Goal: Information Seeking & Learning: Learn about a topic

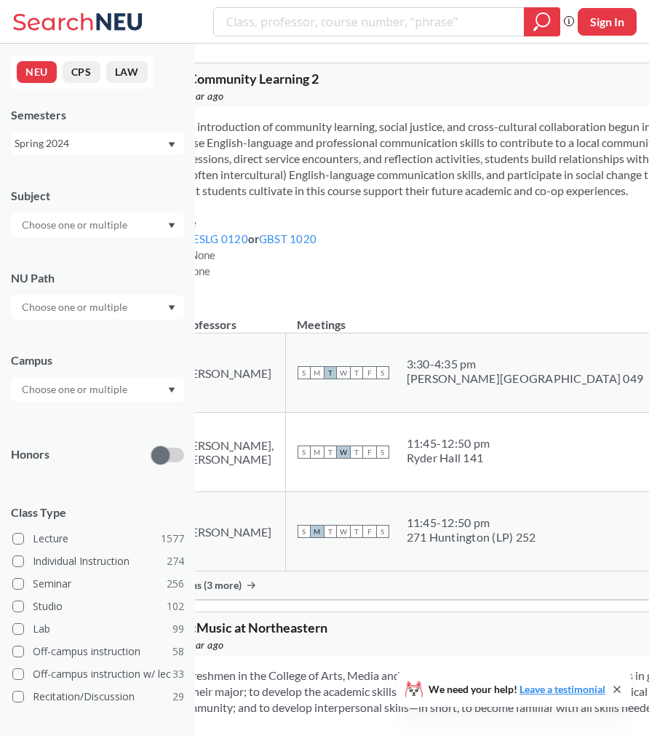
click at [55, 228] on input "text" at bounding box center [76, 224] width 122 height 17
click at [81, 207] on div "Subject" at bounding box center [97, 205] width 173 height 64
click at [52, 291] on div "NU Path" at bounding box center [97, 287] width 173 height 64
click at [52, 298] on div at bounding box center [97, 307] width 173 height 25
click at [63, 346] on span "Writing Intensive" at bounding box center [59, 340] width 81 height 16
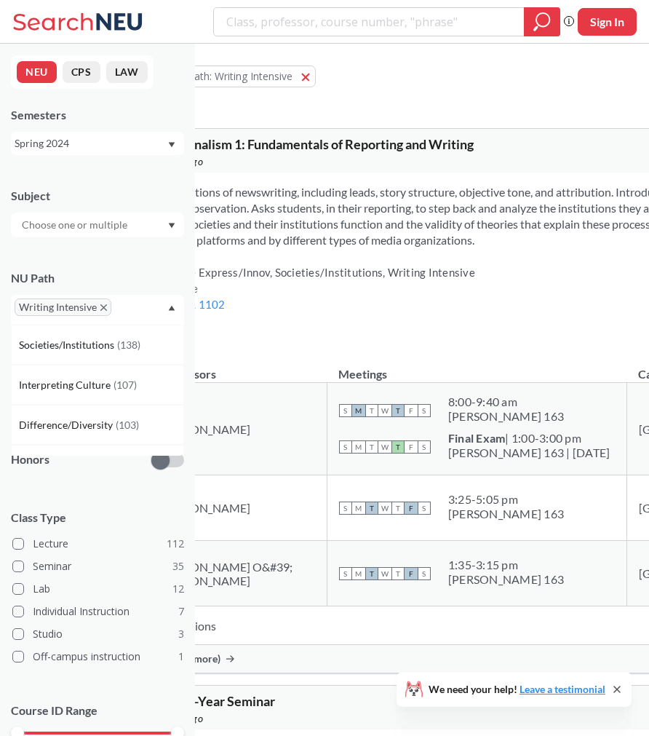
click at [103, 307] on icon "X to remove pill" at bounding box center [103, 307] width 7 height 7
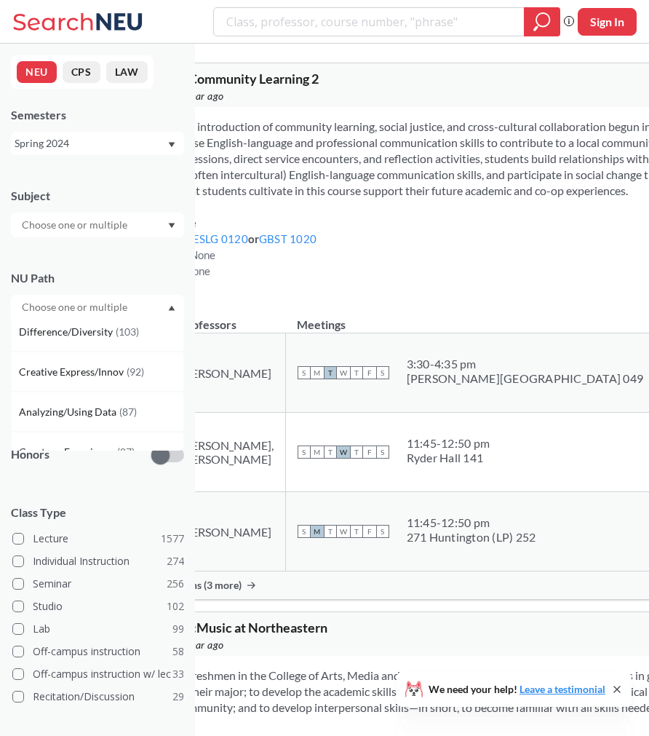
scroll to position [148, 0]
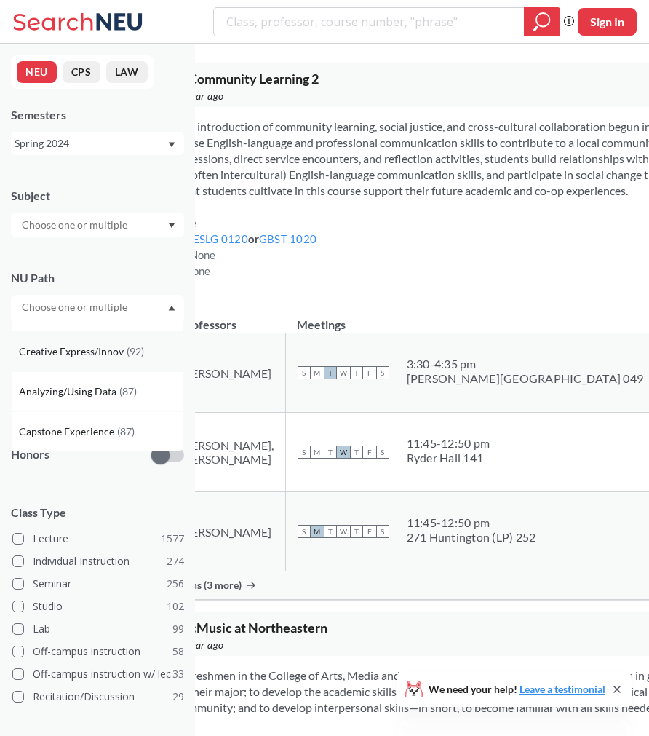
click at [114, 362] on div "Creative Express/Innov ( 92 )" at bounding box center [97, 351] width 173 height 40
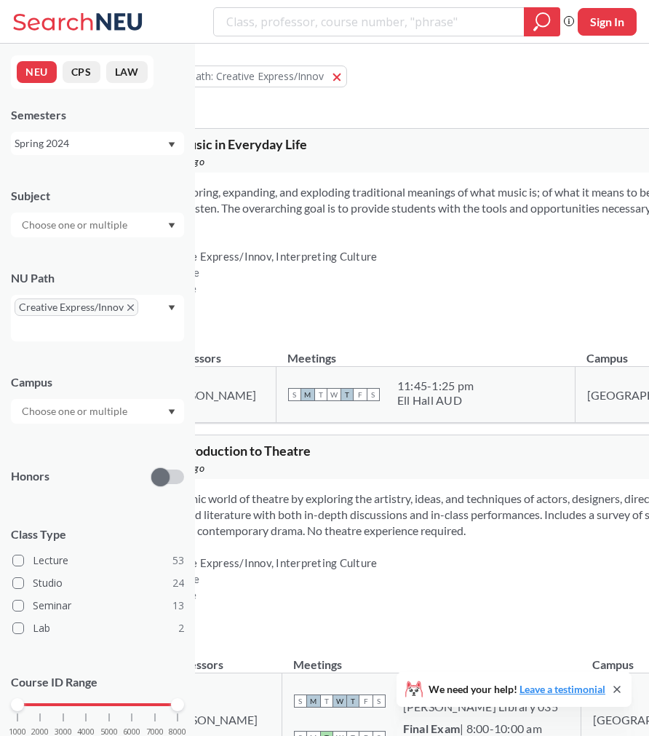
click at [93, 230] on input "text" at bounding box center [76, 224] width 122 height 17
click at [106, 178] on div "Subject COMM ( 11 ) Communication Studies THTR ( 10 ) Theatre MUSC ( 9 ) Music …" at bounding box center [97, 205] width 173 height 64
click at [82, 413] on input "text" at bounding box center [76, 410] width 122 height 17
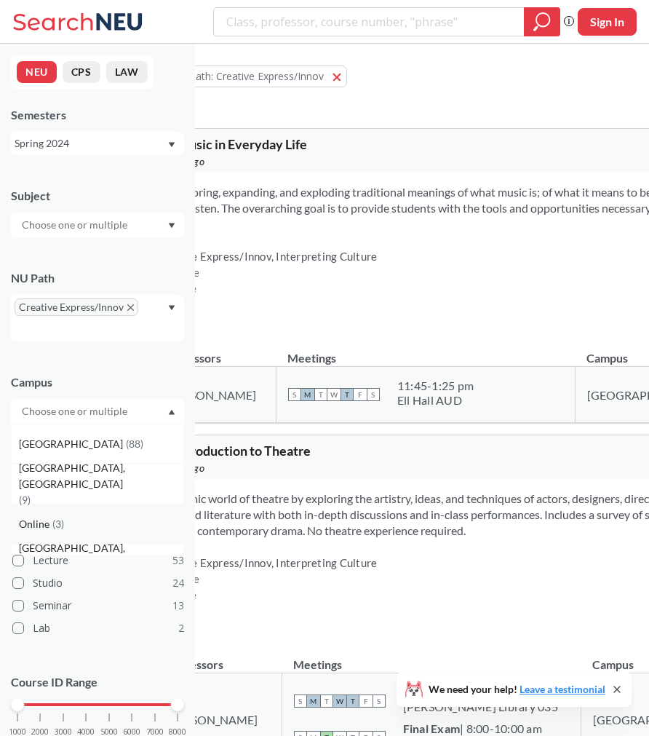
click at [79, 523] on div "Online ( 3 )" at bounding box center [101, 524] width 164 height 16
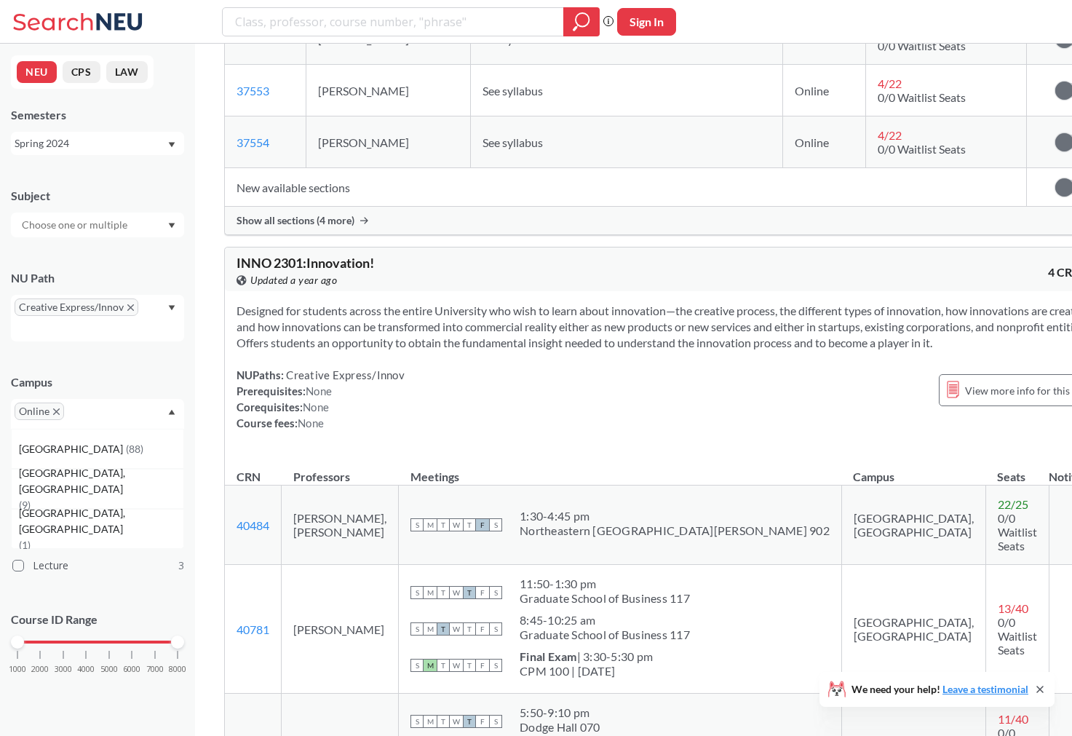
scroll to position [391, 0]
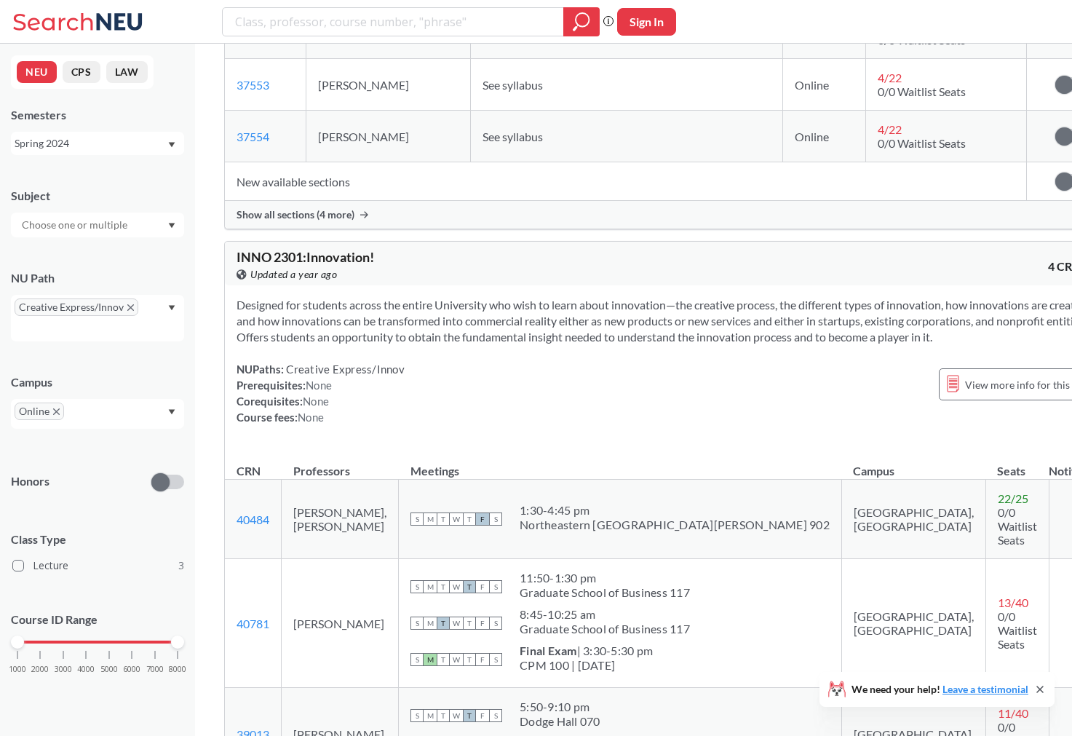
click at [105, 132] on div "Spring 2024" at bounding box center [97, 143] width 173 height 23
click at [98, 175] on div "Fall 2025" at bounding box center [101, 175] width 164 height 16
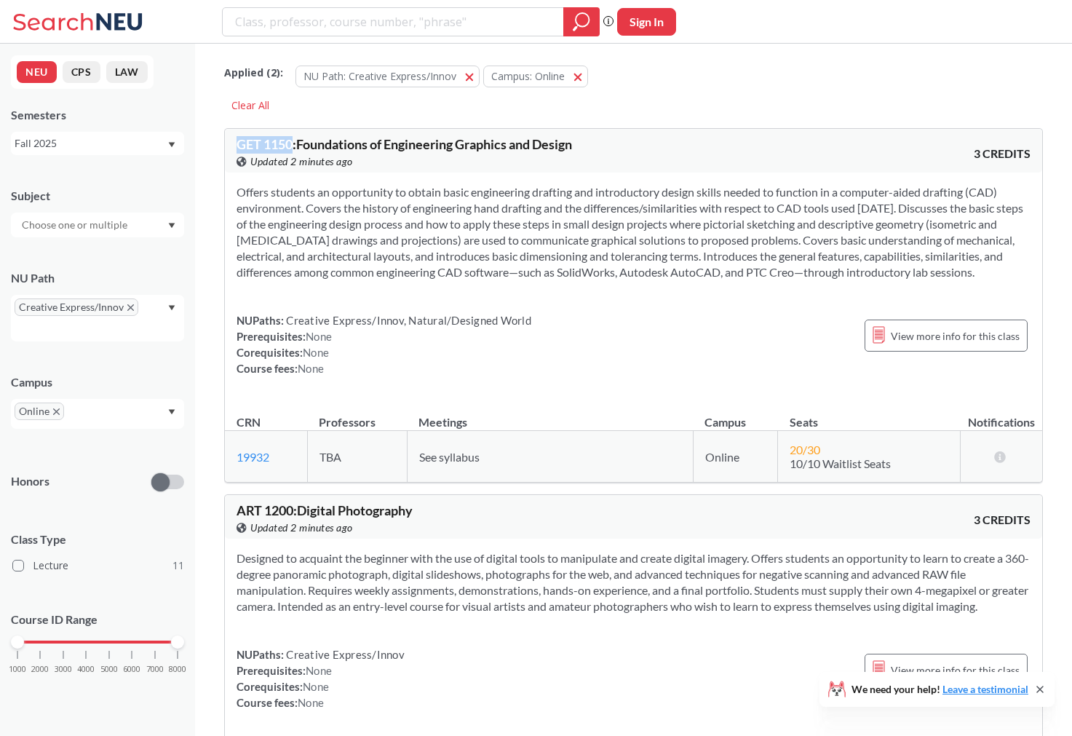
drag, startPoint x: 236, startPoint y: 142, endPoint x: 293, endPoint y: 147, distance: 57.0
click at [293, 147] on span "GET 1150 : Foundations of Engineering Graphics and Design" at bounding box center [403, 144] width 335 height 16
click at [134, 306] on span "Creative Express/Innov" at bounding box center [77, 306] width 124 height 17
click at [127, 302] on span "Creative Express/Innov" at bounding box center [77, 306] width 124 height 17
click at [130, 306] on icon "X to remove pill" at bounding box center [130, 307] width 7 height 7
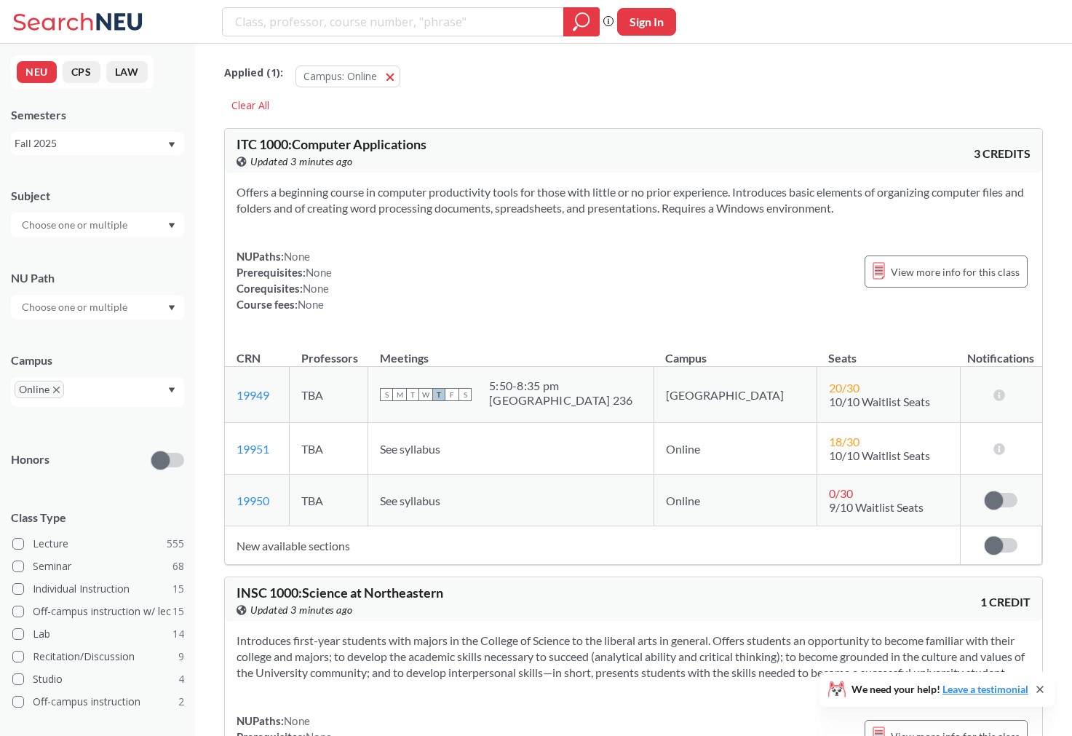
click at [79, 226] on input "text" at bounding box center [76, 224] width 122 height 17
click at [71, 293] on div "CS ( 32 )" at bounding box center [101, 290] width 164 height 16
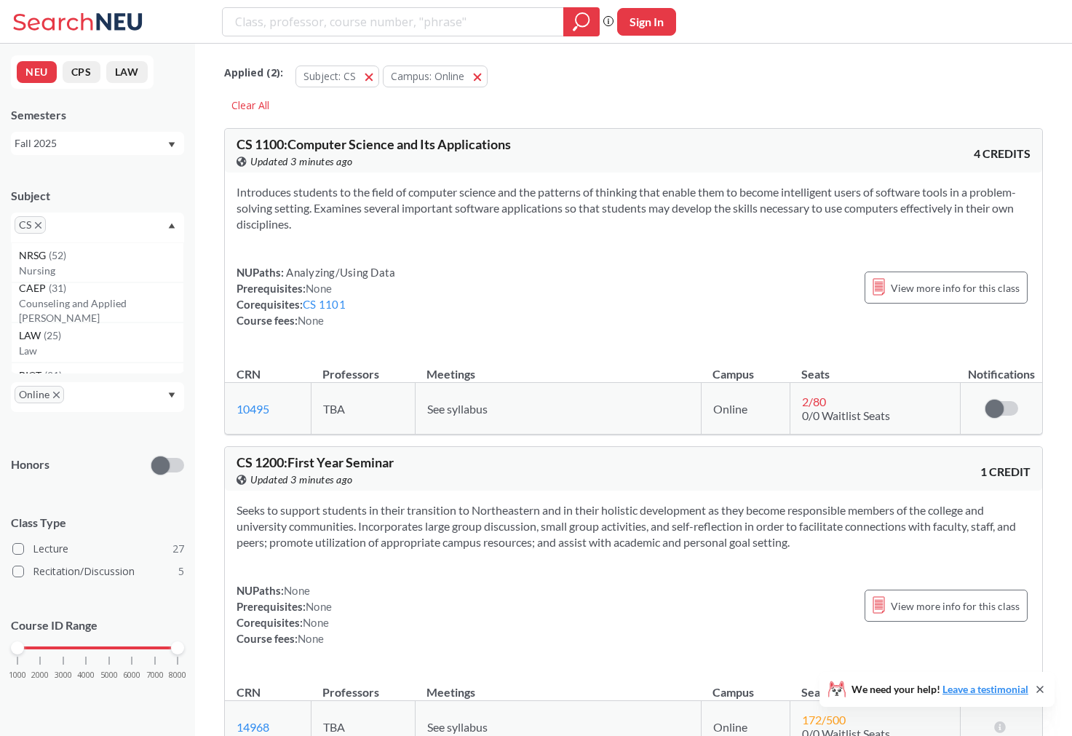
click at [73, 223] on input "text" at bounding box center [70, 229] width 43 height 17
type input "cy"
click at [47, 266] on p "Cybersecurity" at bounding box center [101, 270] width 164 height 15
click at [110, 230] on input "text" at bounding box center [107, 229] width 43 height 17
type input "ds"
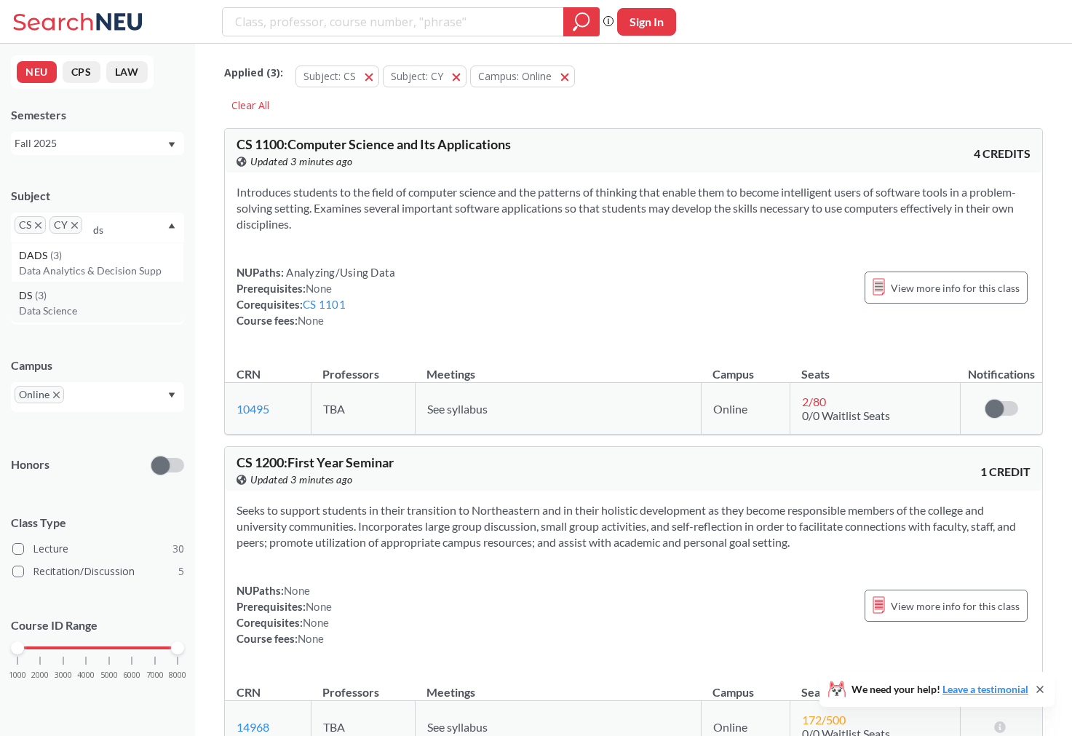
click at [79, 303] on p "Data Science" at bounding box center [101, 310] width 164 height 15
click at [168, 177] on div "Subject CS CY DS NRSG ( 52 ) Nursing CAEP ( 31 ) Counseling and Applied Ed Psyc…" at bounding box center [97, 207] width 173 height 69
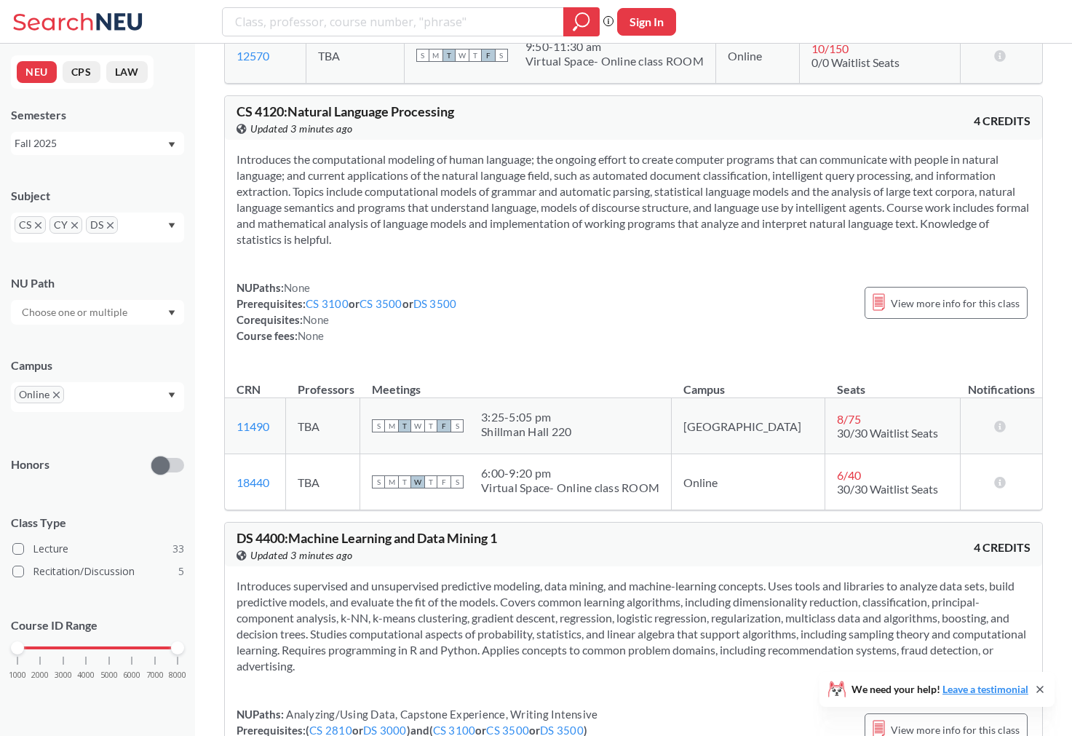
scroll to position [3942, 0]
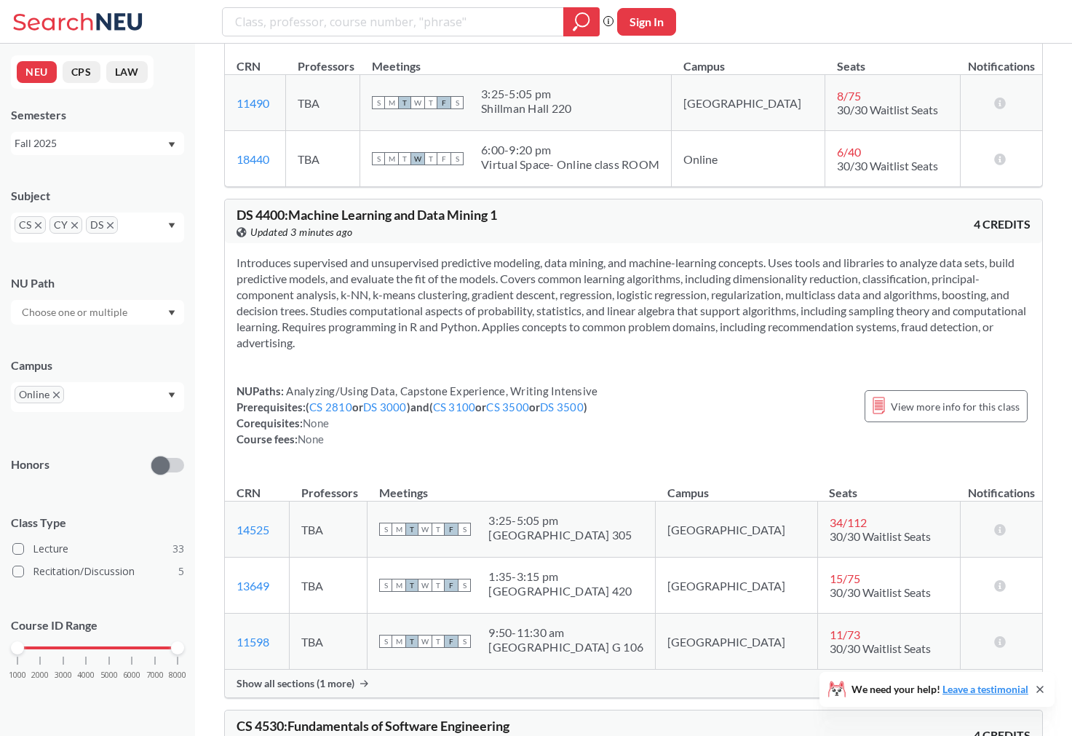
click at [337, 677] on span "Show all sections (1 more)" at bounding box center [295, 683] width 118 height 13
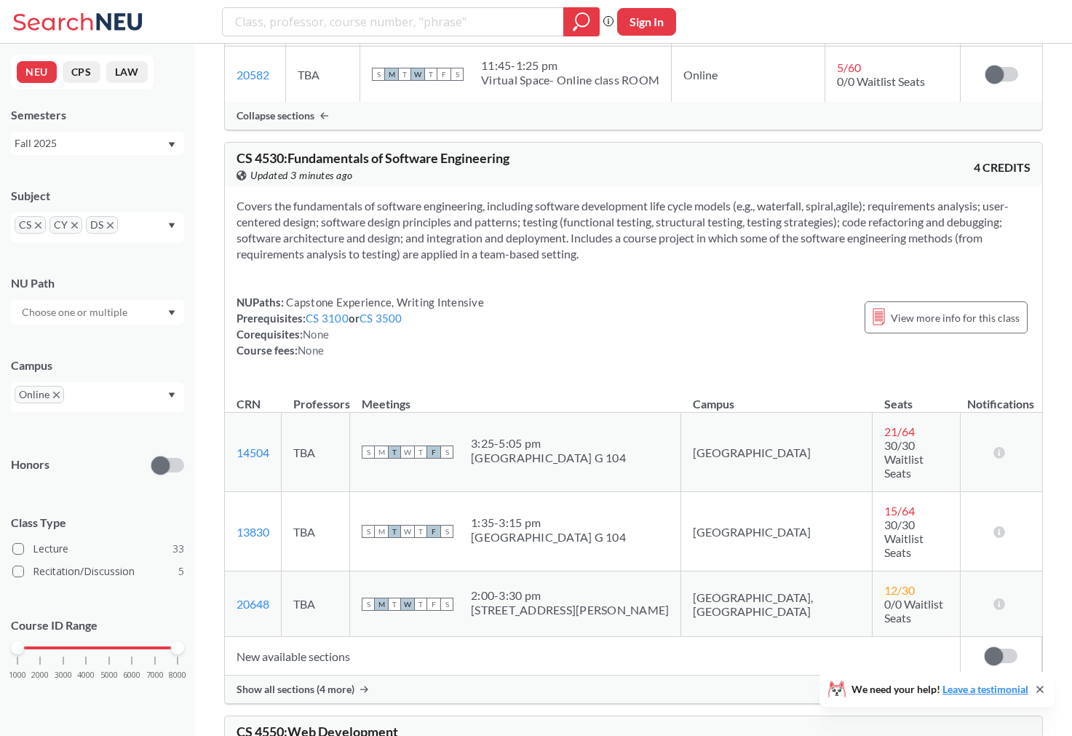
scroll to position [4626, 0]
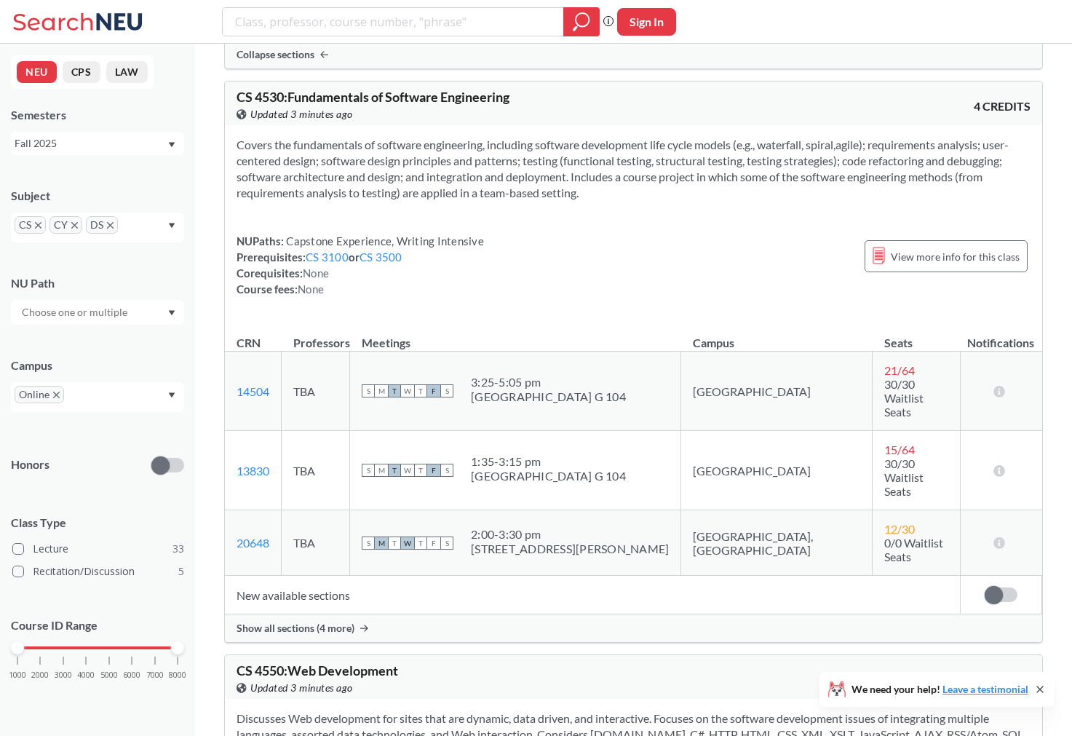
click at [334, 621] on span "Show all sections (4 more)" at bounding box center [295, 627] width 118 height 13
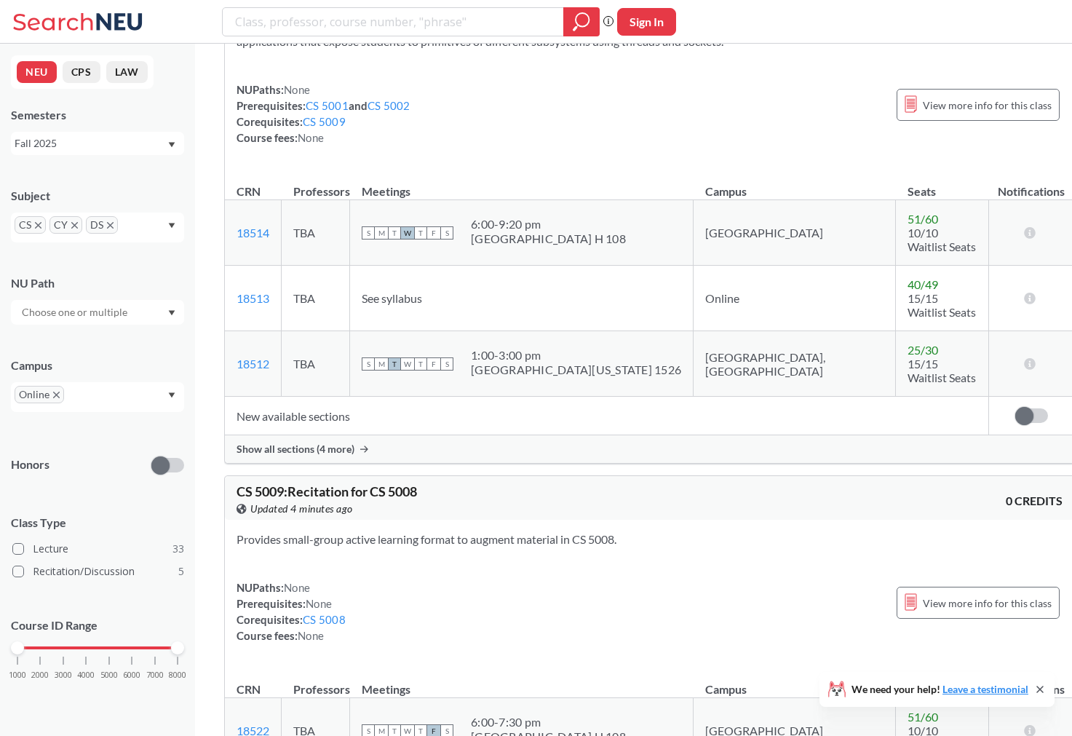
scroll to position [9170, 0]
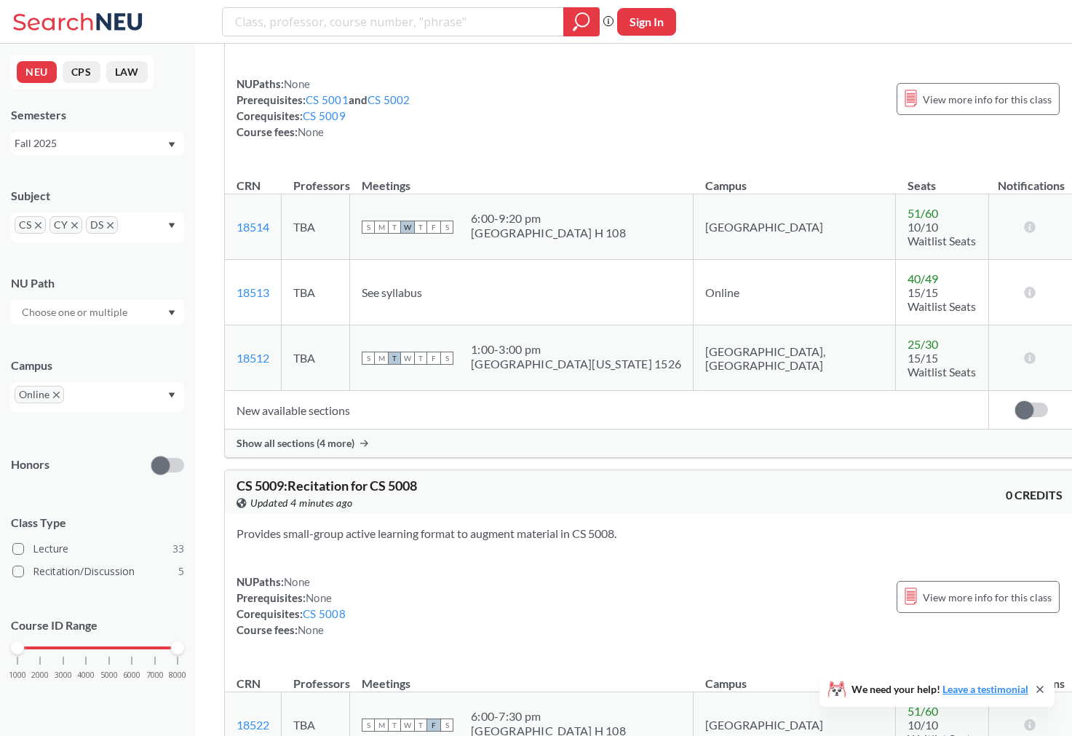
click at [139, 384] on div "Online" at bounding box center [97, 397] width 173 height 30
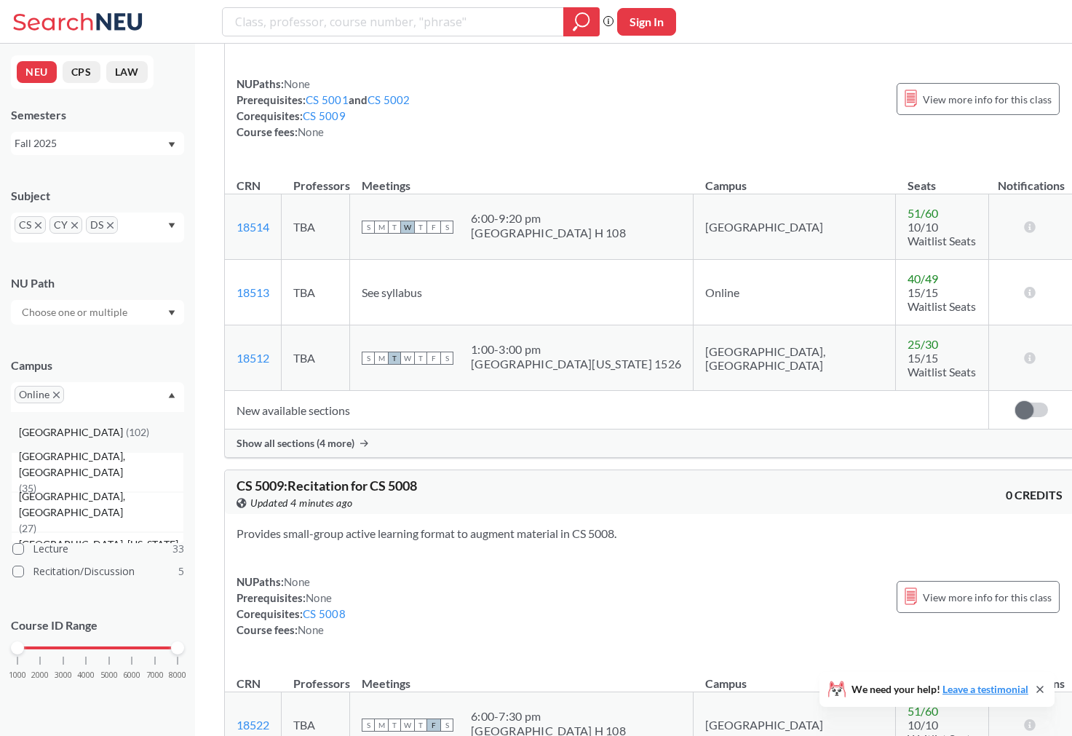
click at [117, 432] on div "Boston ( 102 )" at bounding box center [101, 432] width 164 height 16
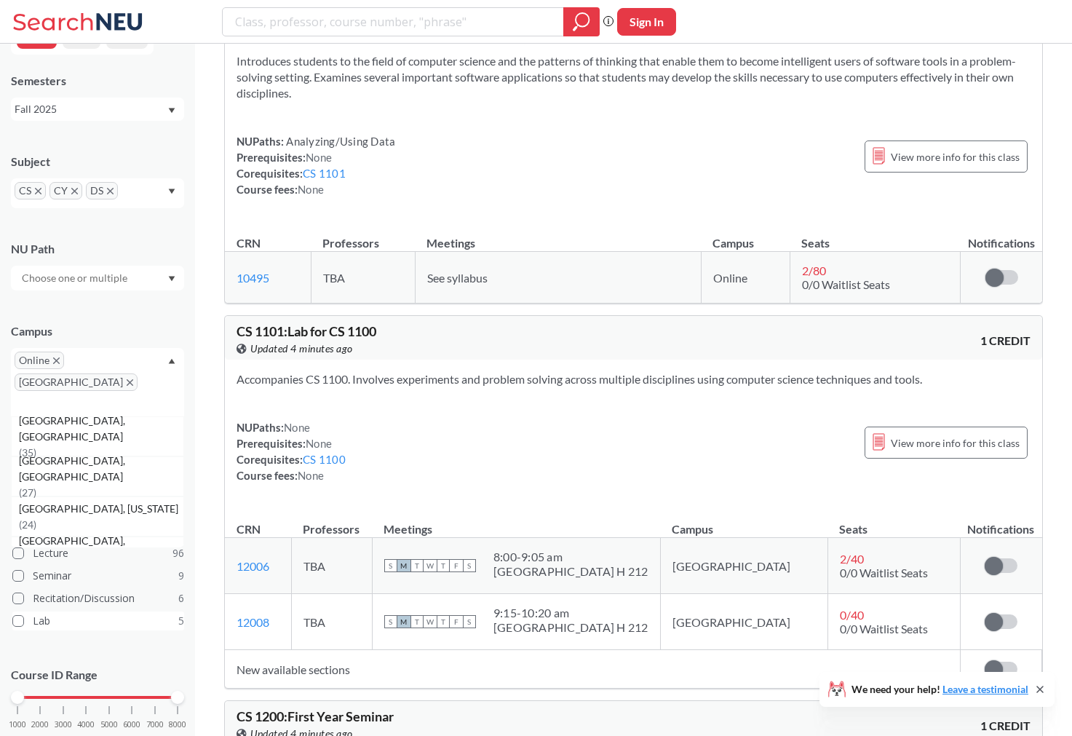
scroll to position [189, 0]
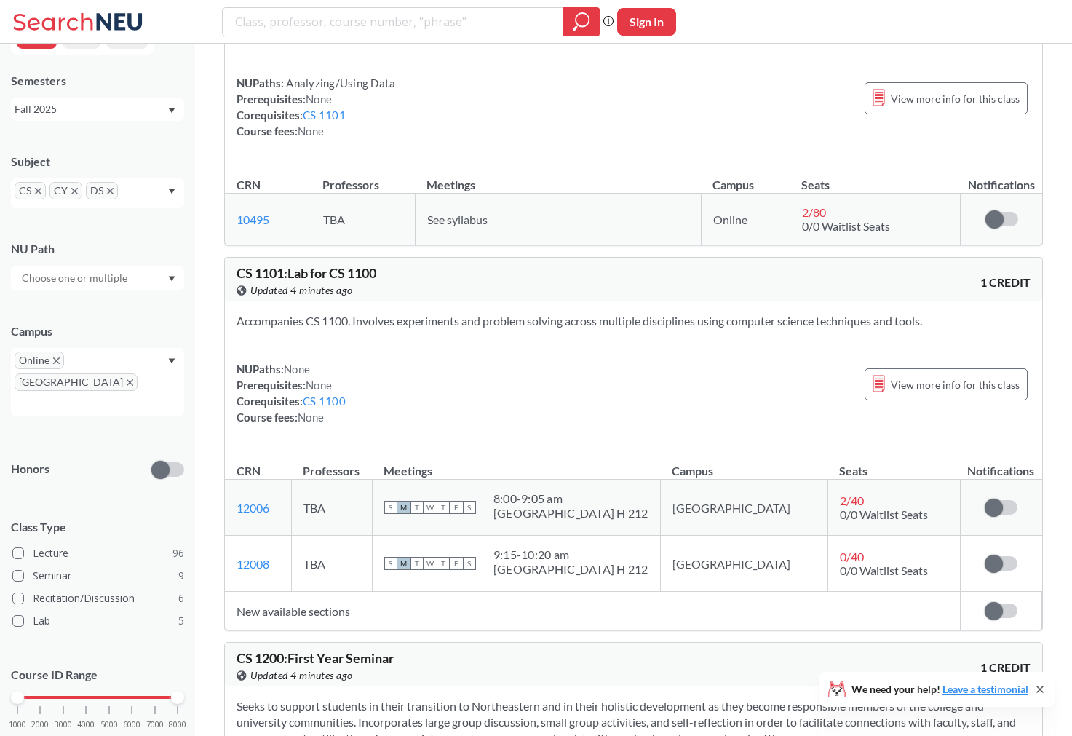
click at [453, 411] on div "NUPaths: None Prerequisites: None Corequisites: CS 1100 Course fees: None View …" at bounding box center [633, 393] width 794 height 64
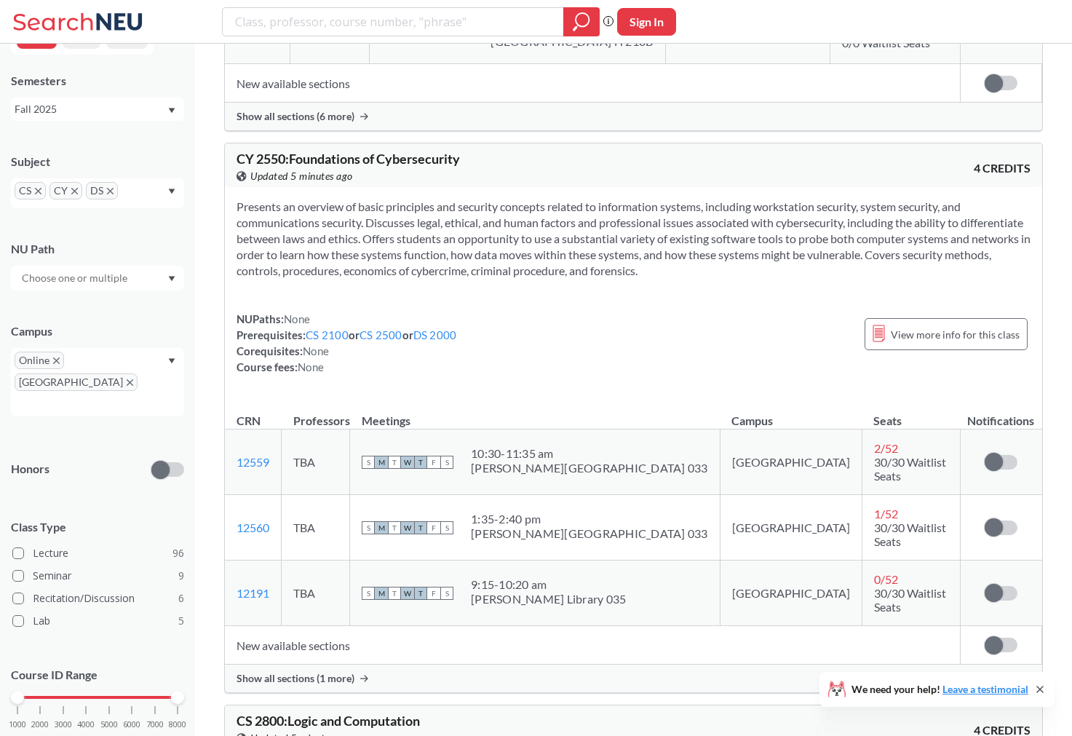
scroll to position [6521, 0]
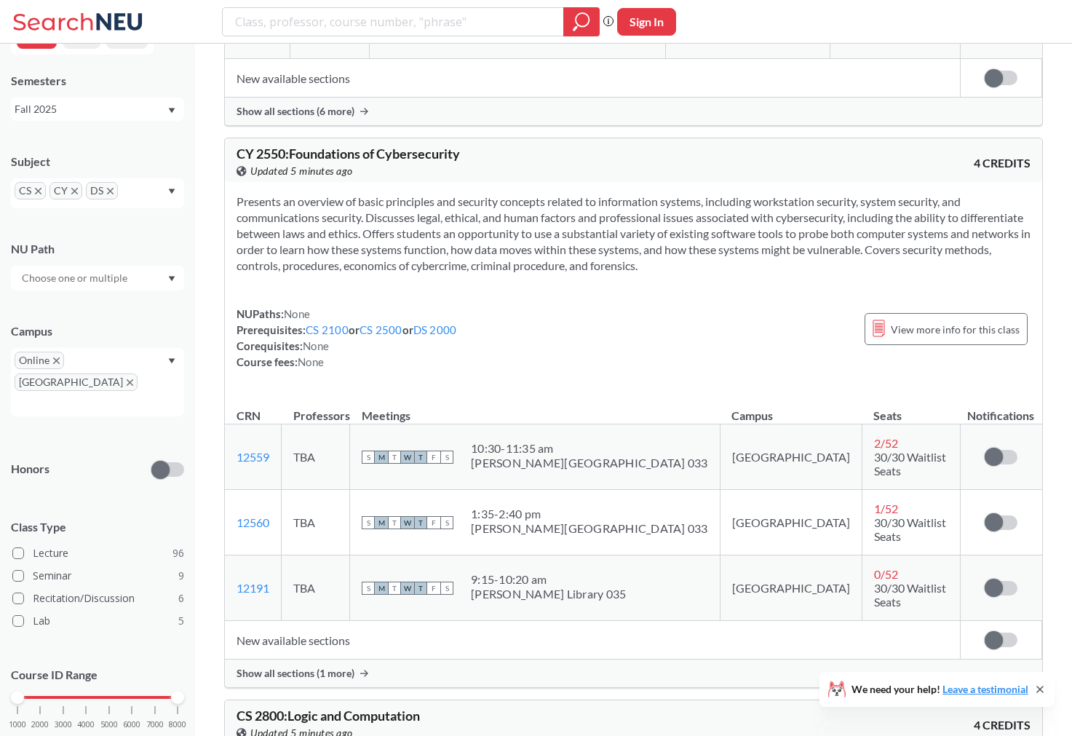
click at [336, 667] on span "Show all sections (1 more)" at bounding box center [295, 673] width 118 height 13
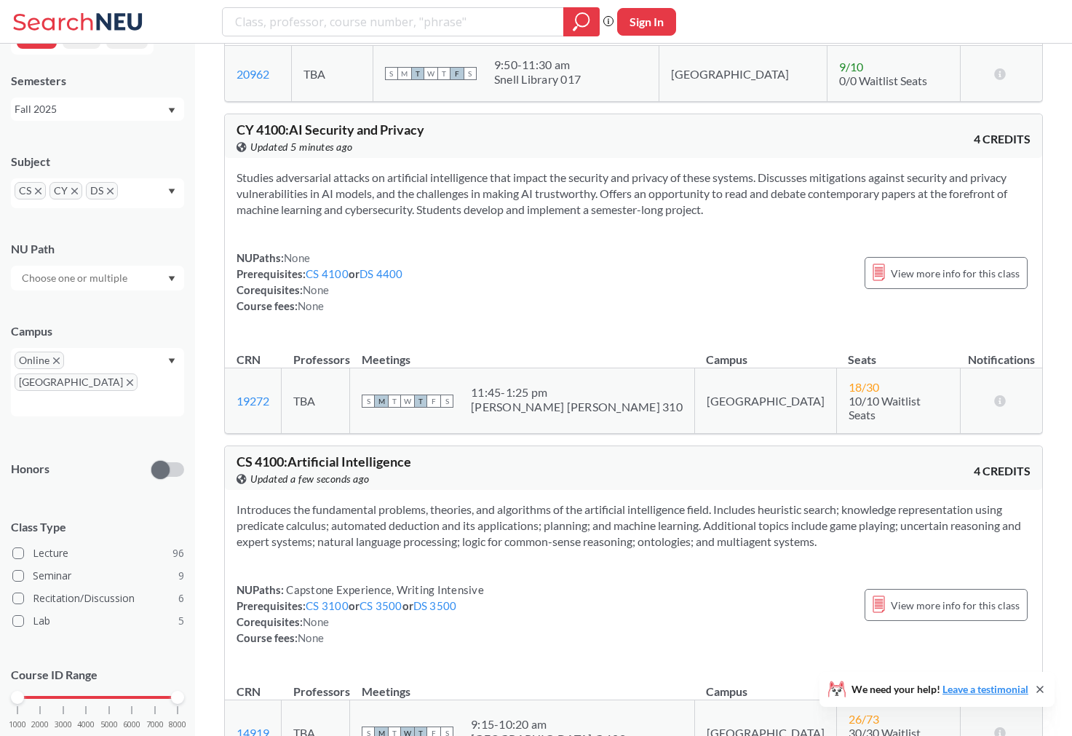
scroll to position [13419, 0]
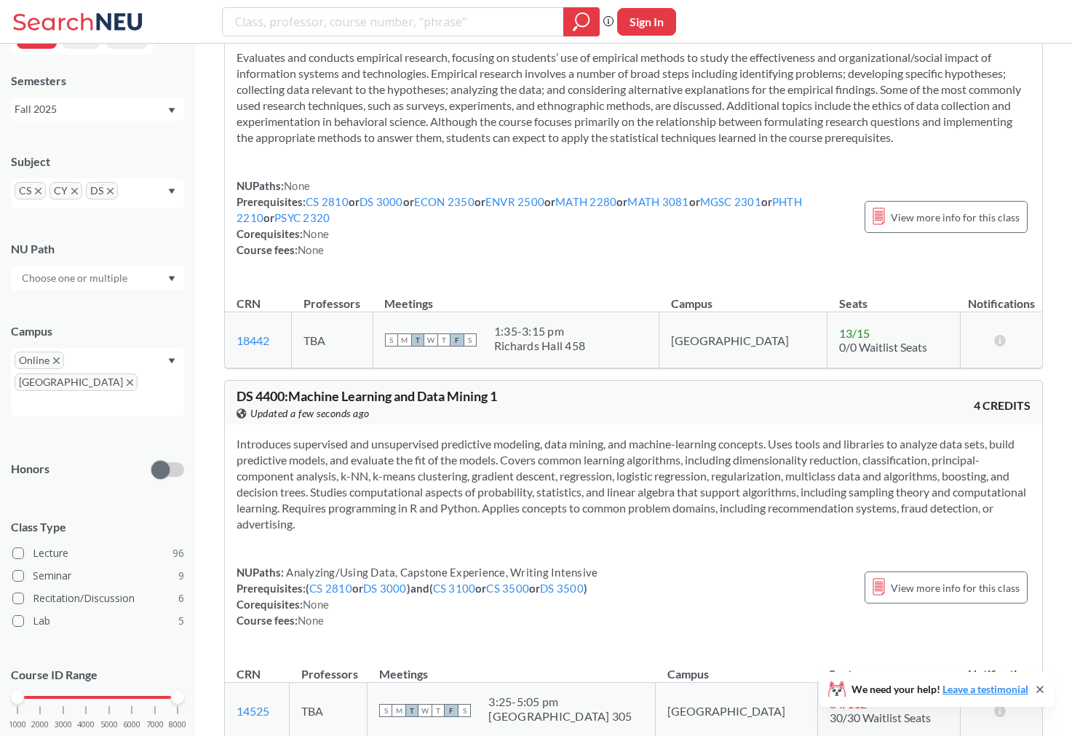
scroll to position [16363, 0]
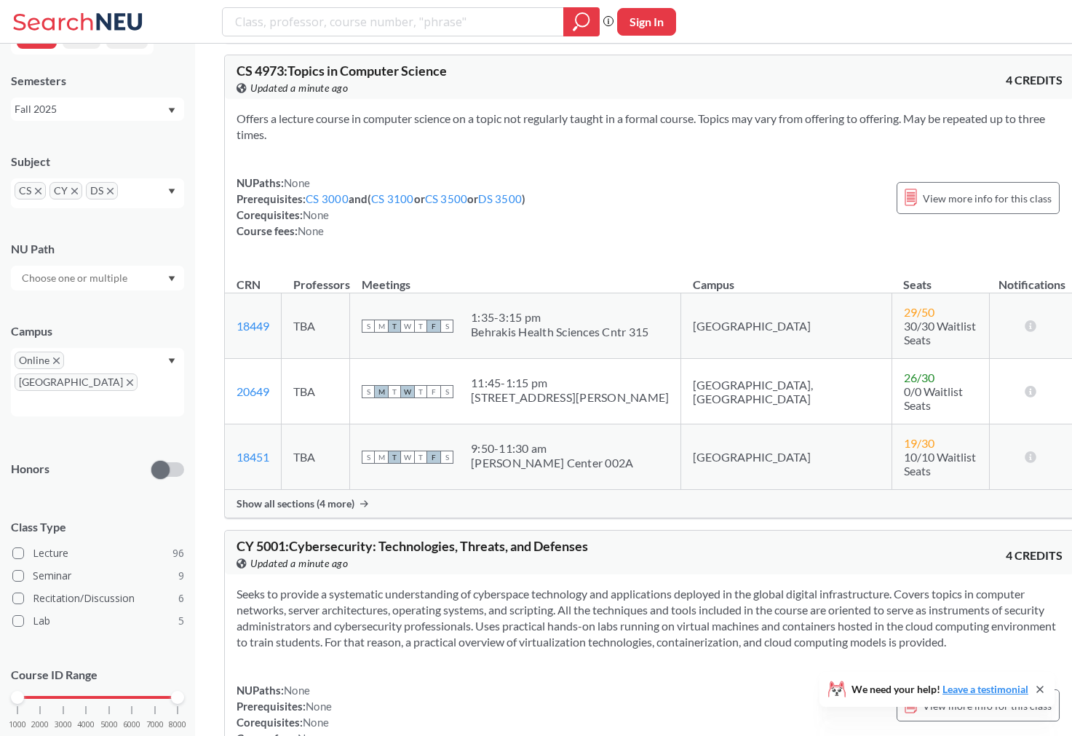
scroll to position [21126, 0]
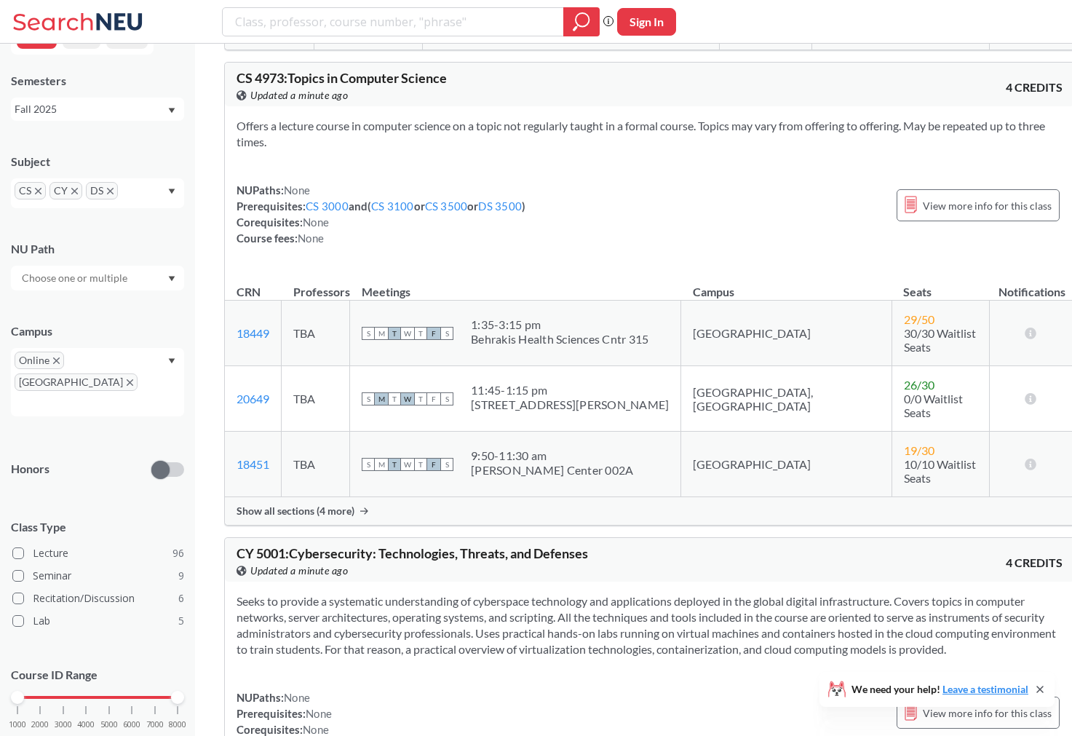
click at [321, 504] on div "CS 4973 : Topics in Computer Science View this course on Banner. Updated a minu…" at bounding box center [649, 294] width 851 height 464
click at [320, 504] on span "Show all sections (4 more)" at bounding box center [295, 510] width 118 height 13
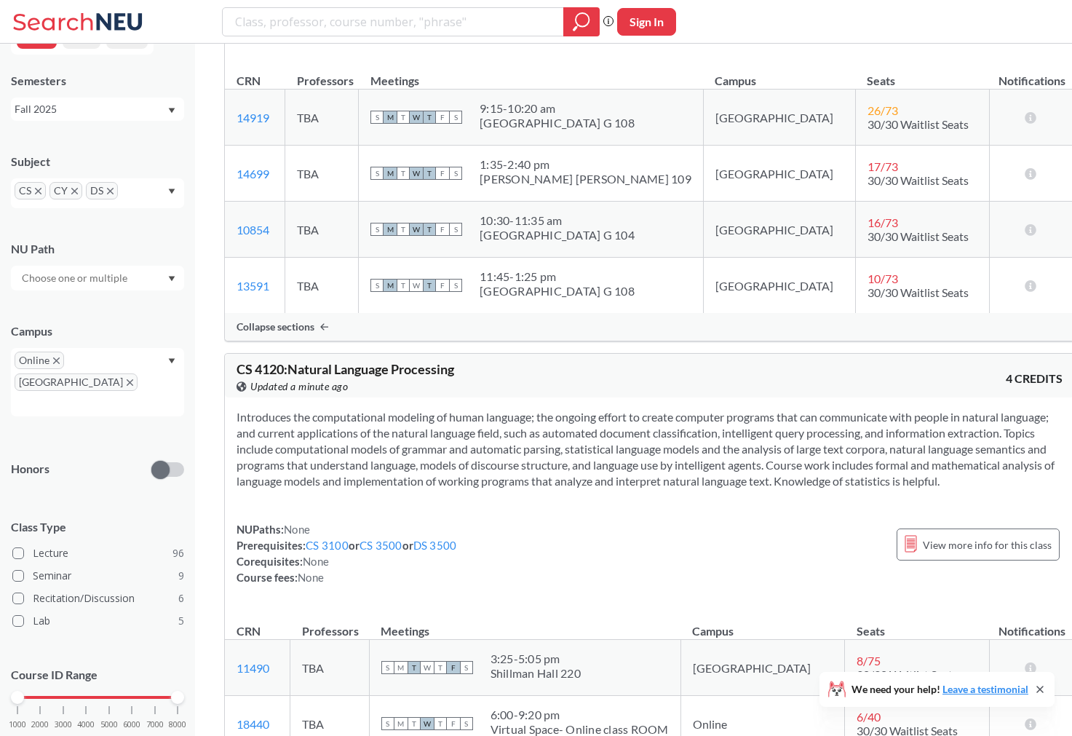
scroll to position [13875, 0]
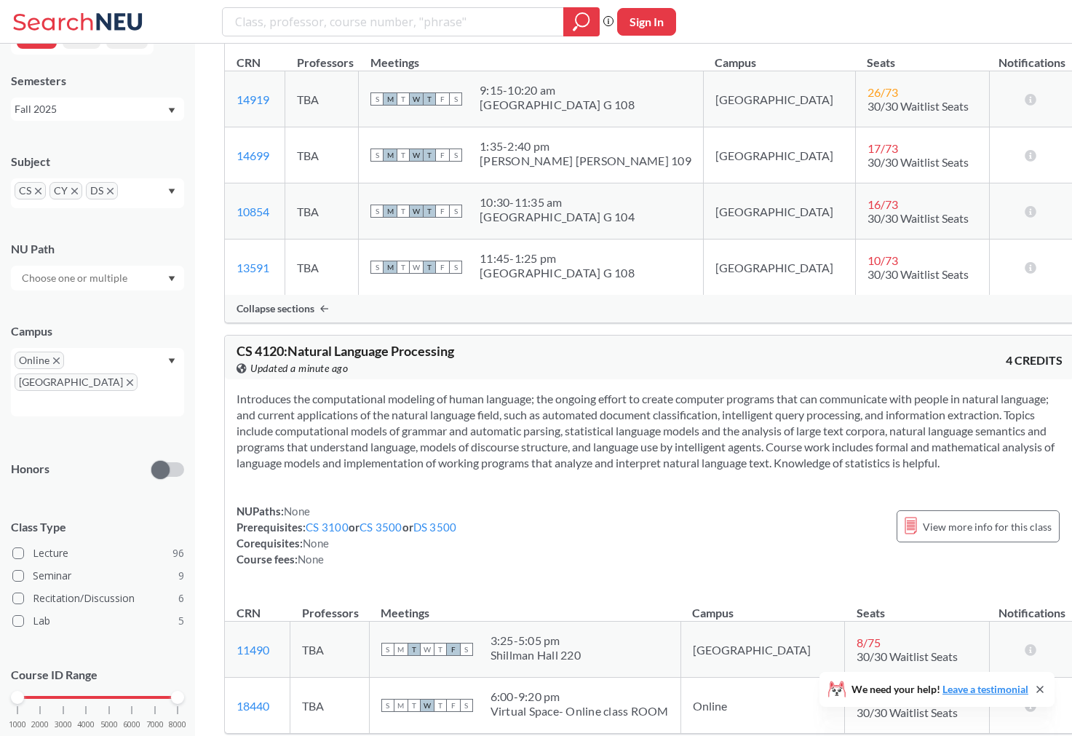
click at [455, 335] on div "CS 4120 : Natural Language Processing View this course on Banner. Updated a min…" at bounding box center [649, 357] width 849 height 44
click at [427, 343] on span "CS 4120 : Natural Language Processing" at bounding box center [345, 351] width 218 height 16
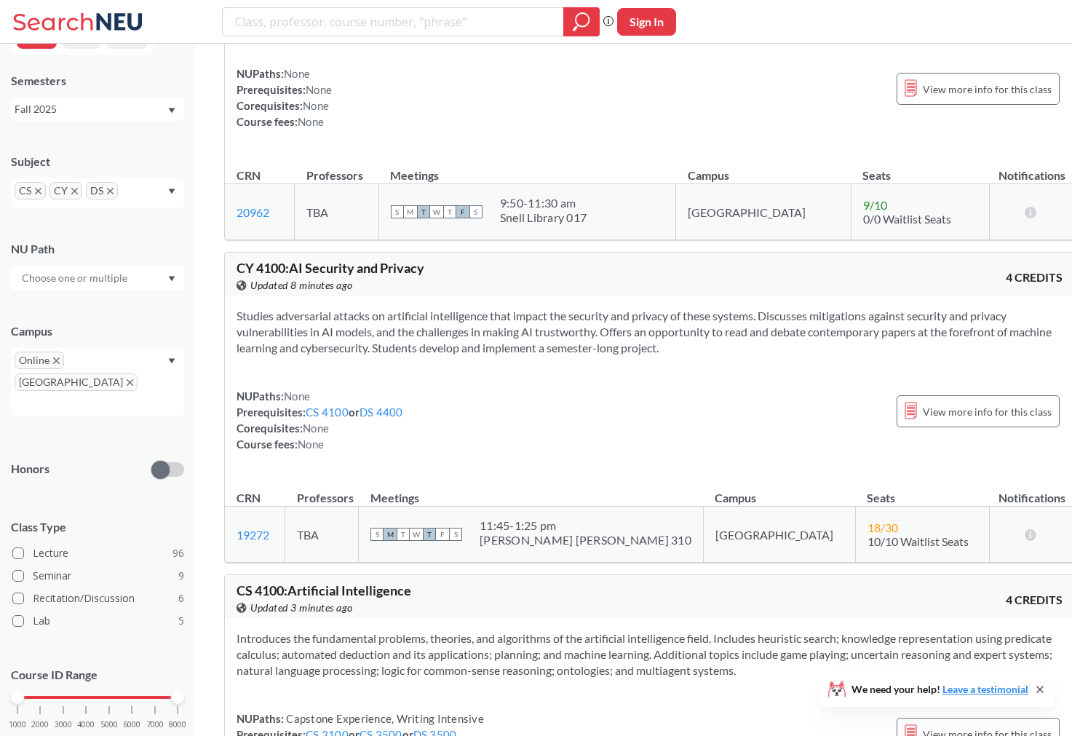
scroll to position [13087, 0]
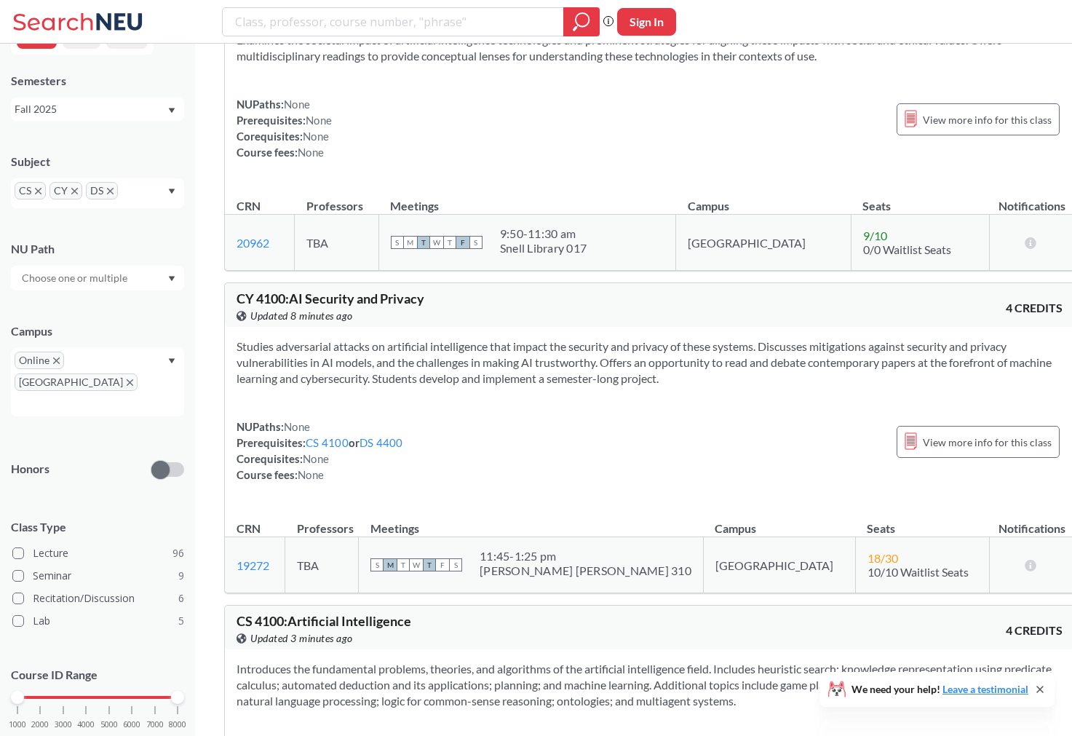
click at [57, 395] on input "text" at bounding box center [36, 403] width 43 height 17
click at [87, 447] on span "No campus, no room needed" at bounding box center [85, 455] width 132 height 16
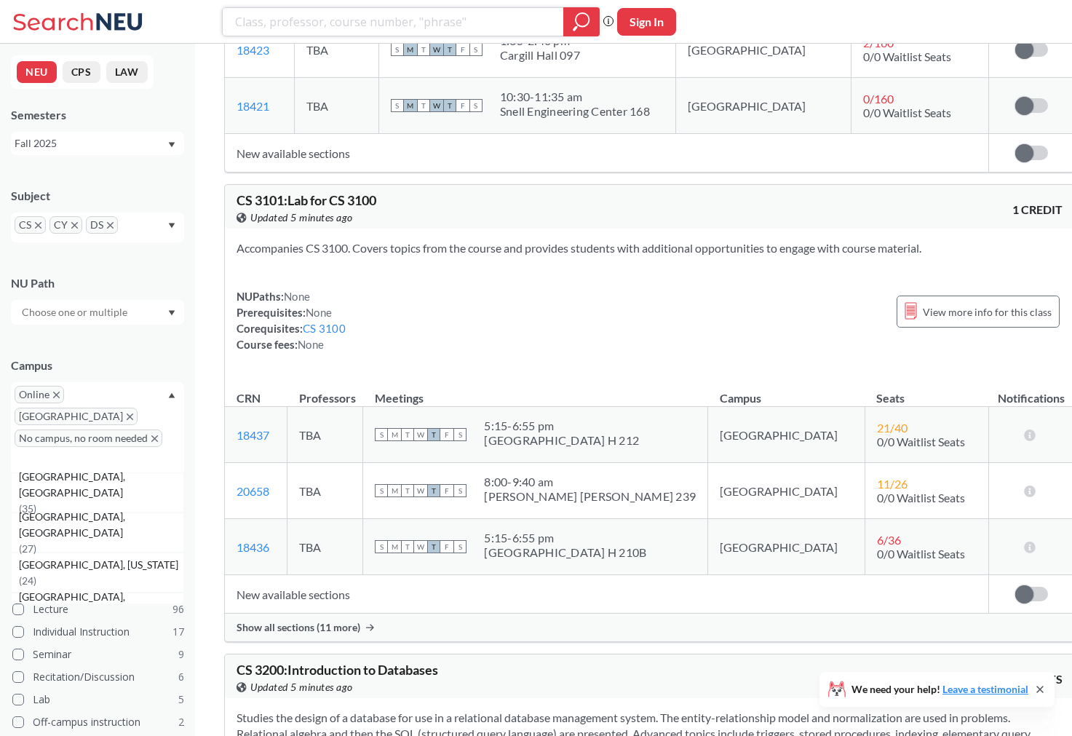
scroll to position [9378, 0]
click at [335, 31] on input "search" at bounding box center [393, 21] width 319 height 25
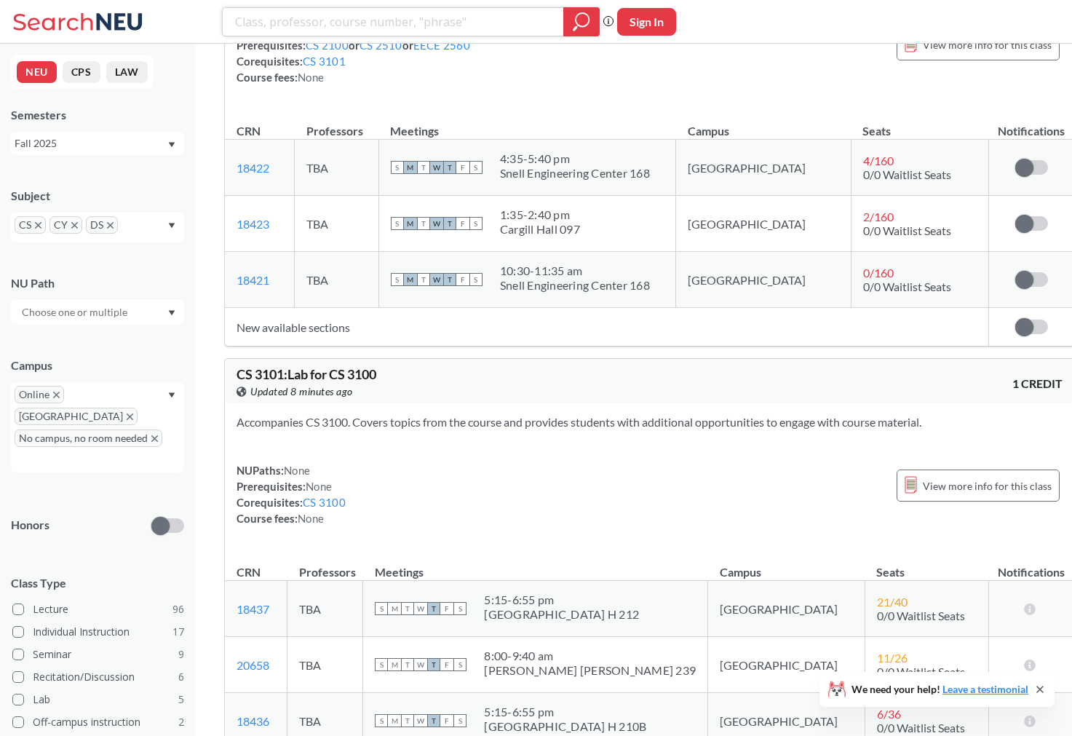
scroll to position [9113, 0]
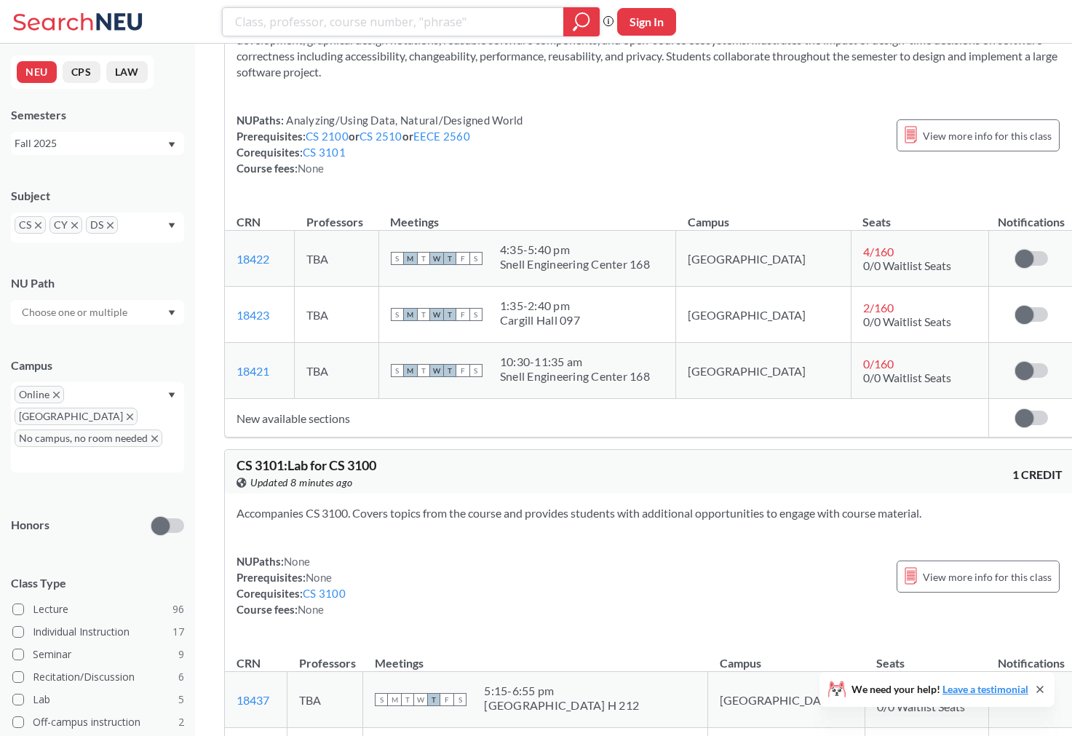
paste input "3302"
type input "3302"
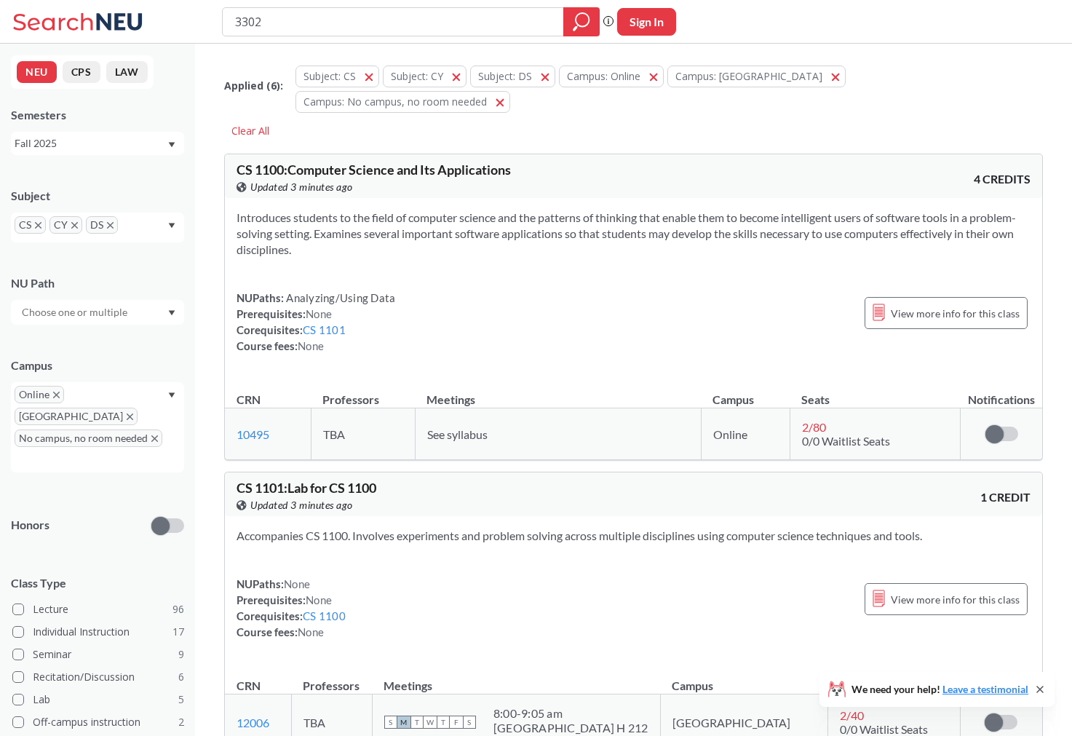
click at [238, 20] on input "3302" at bounding box center [393, 21] width 319 height 25
type input "ENGW 3302"
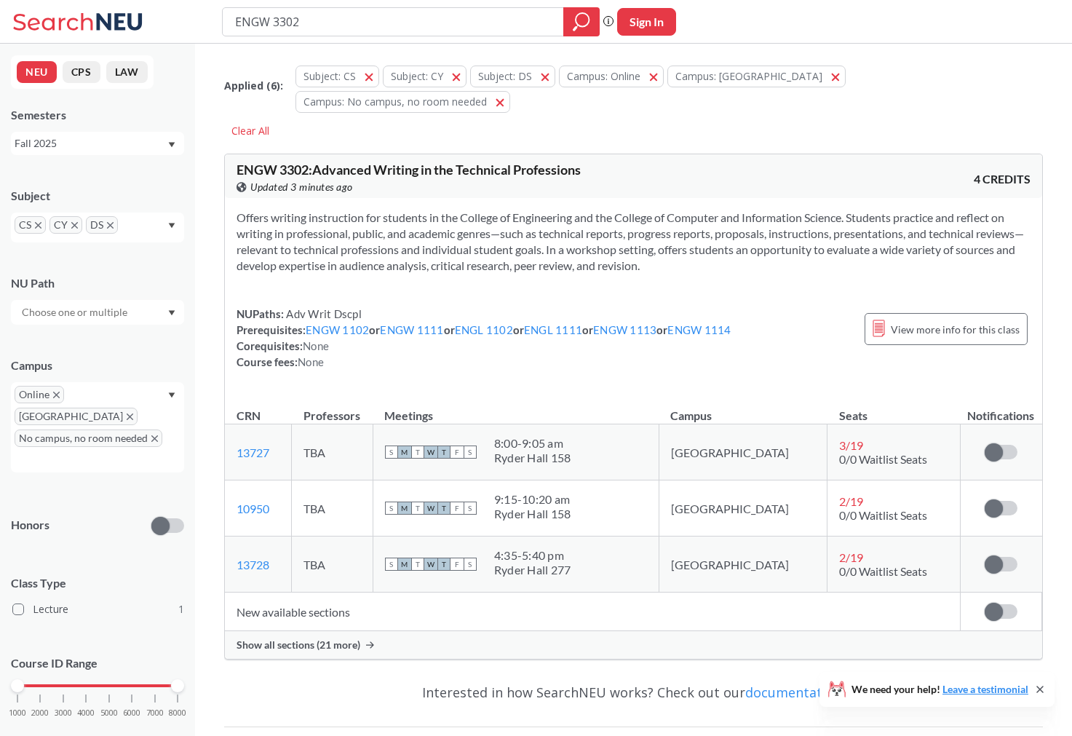
click at [335, 638] on span "Show all sections (21 more)" at bounding box center [298, 644] width 124 height 13
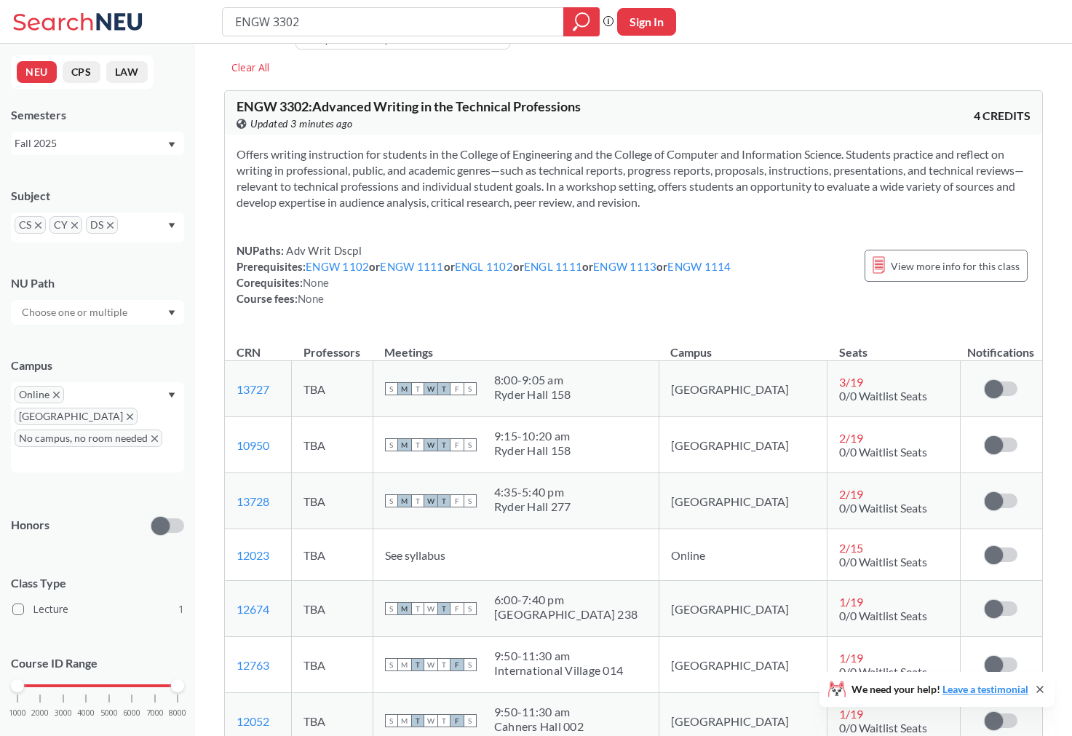
scroll to position [79, 0]
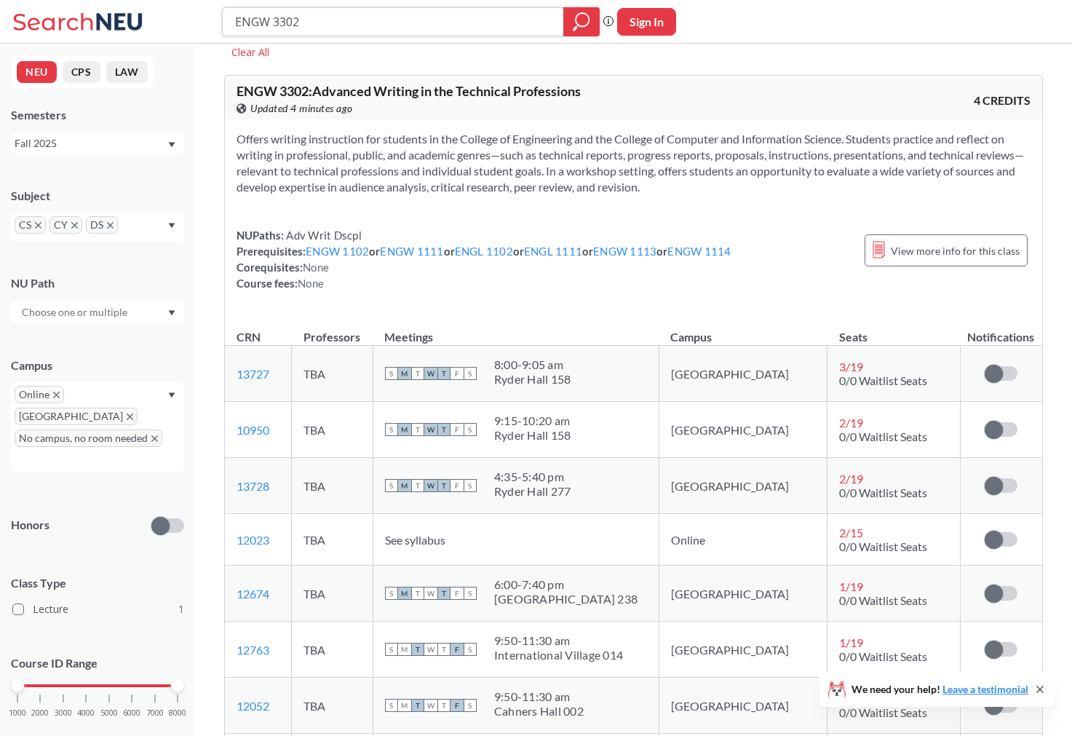
click at [346, 17] on input "ENGW 3302" at bounding box center [393, 21] width 319 height 25
click at [391, 17] on input "dyanmic ea" at bounding box center [393, 21] width 319 height 25
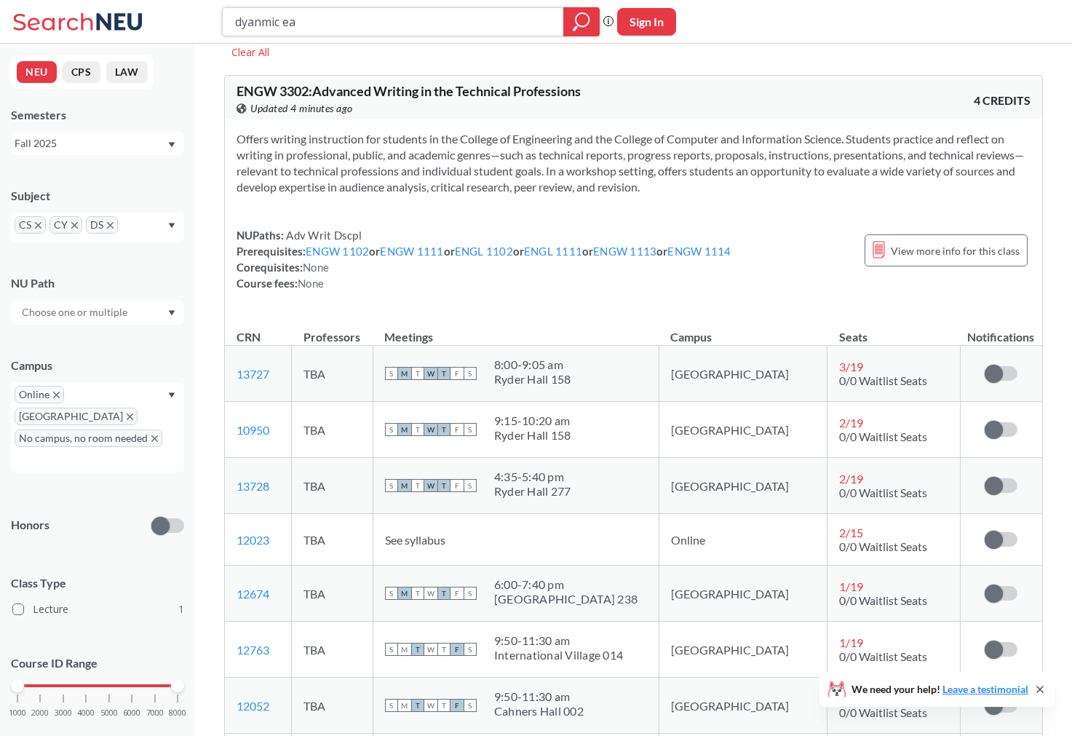
click at [391, 17] on input "dyanmic ea" at bounding box center [393, 21] width 319 height 25
type input "dynamic earth lab"
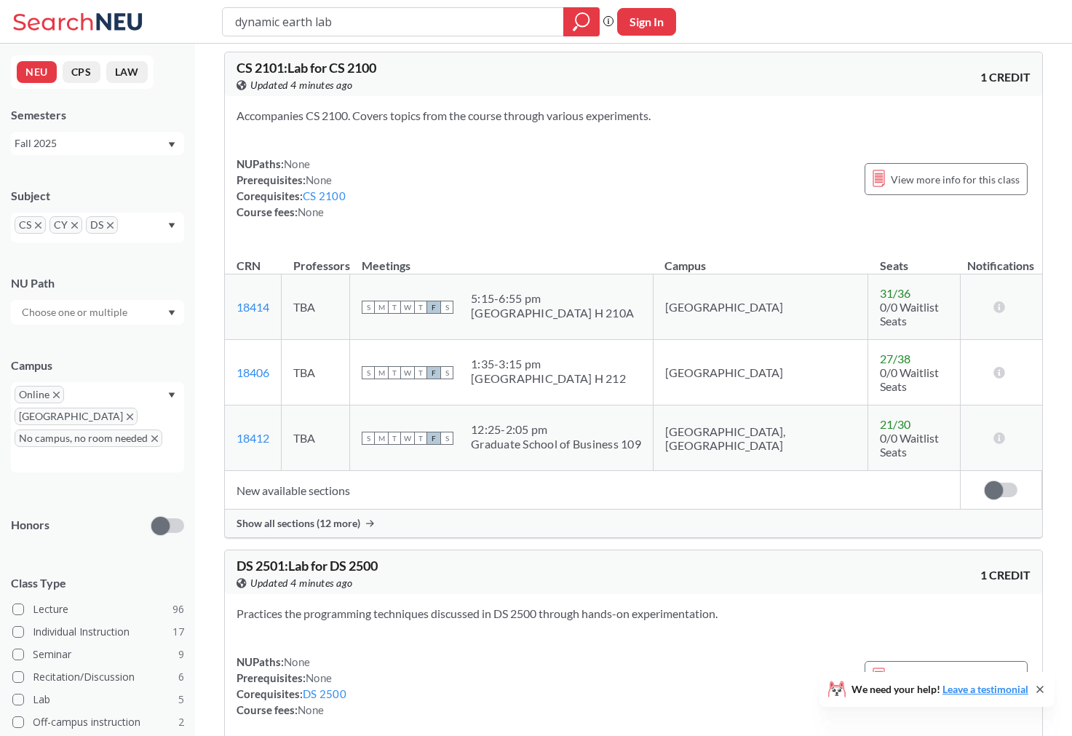
scroll to position [1464, 0]
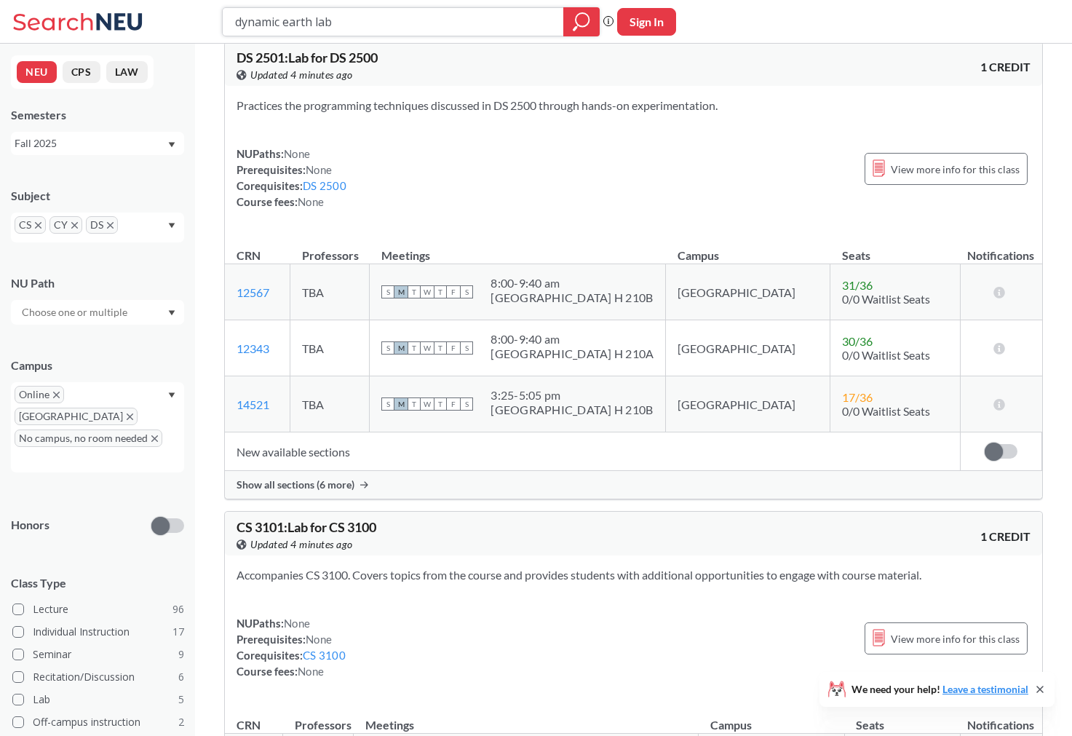
click at [345, 25] on input "dynamic earth lab" at bounding box center [393, 21] width 319 height 25
paste input "ENVR1200"
type input "ENVR1200"
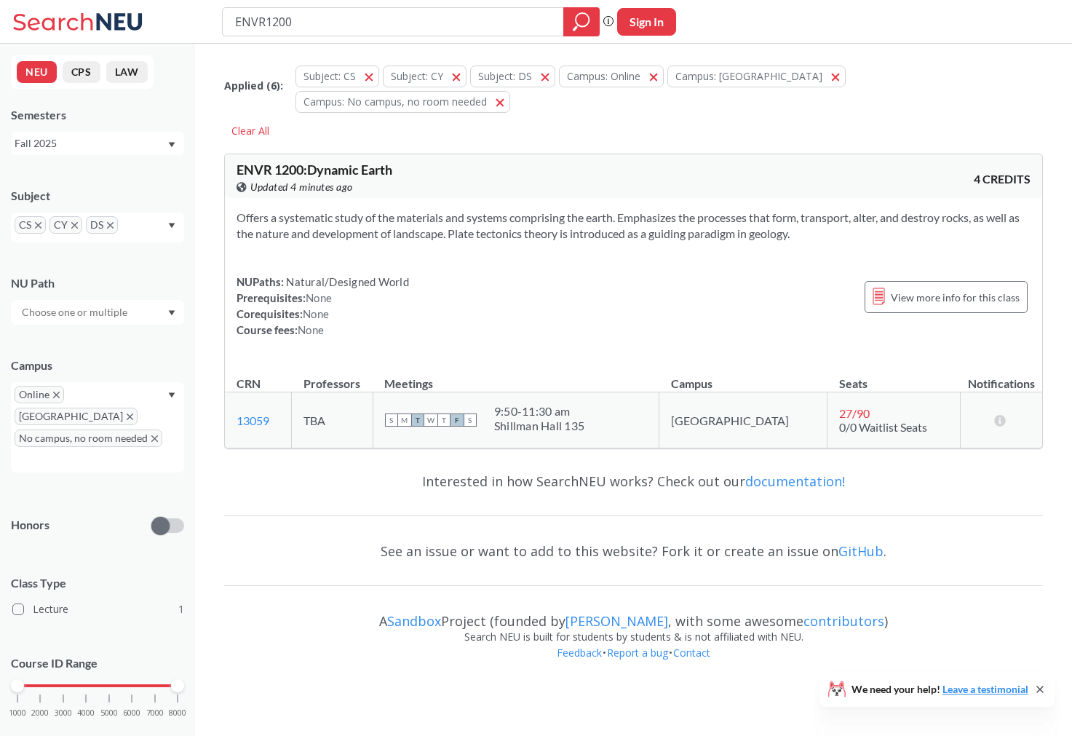
click at [307, 15] on input "ENVR1200" at bounding box center [393, 21] width 319 height 25
click at [266, 20] on input "ENVR1200" at bounding box center [393, 21] width 319 height 25
click at [350, 21] on input "ENVR 1200" at bounding box center [393, 21] width 319 height 25
type input "ENVR 120"
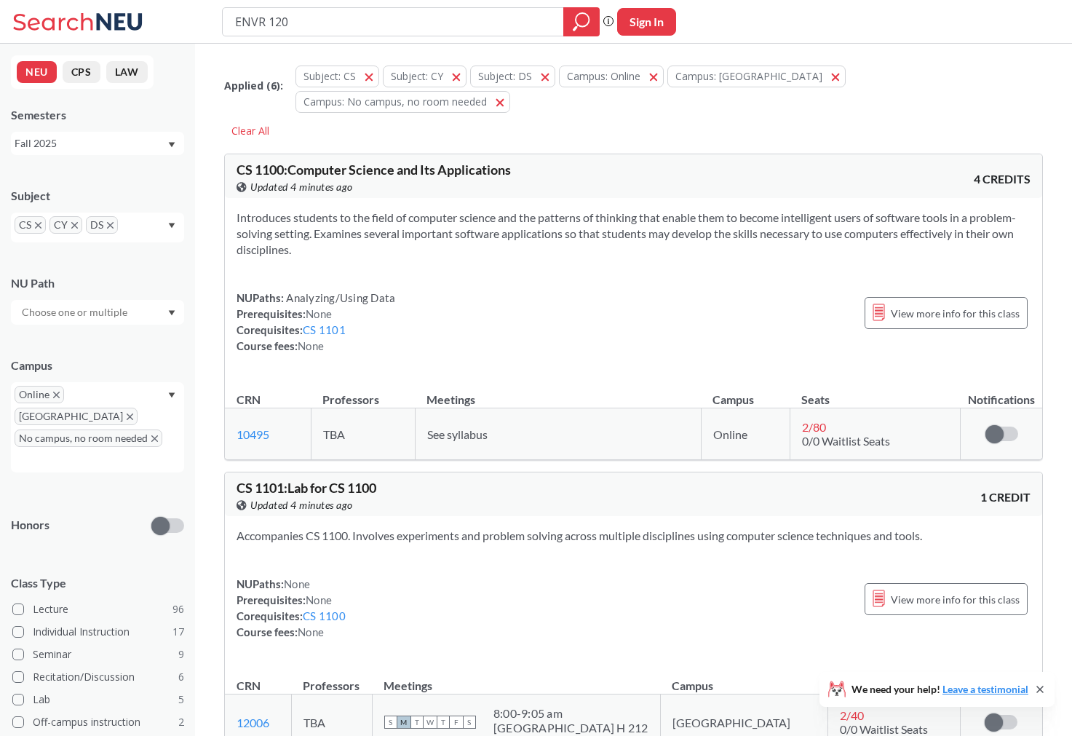
type input "ENVR 1201"
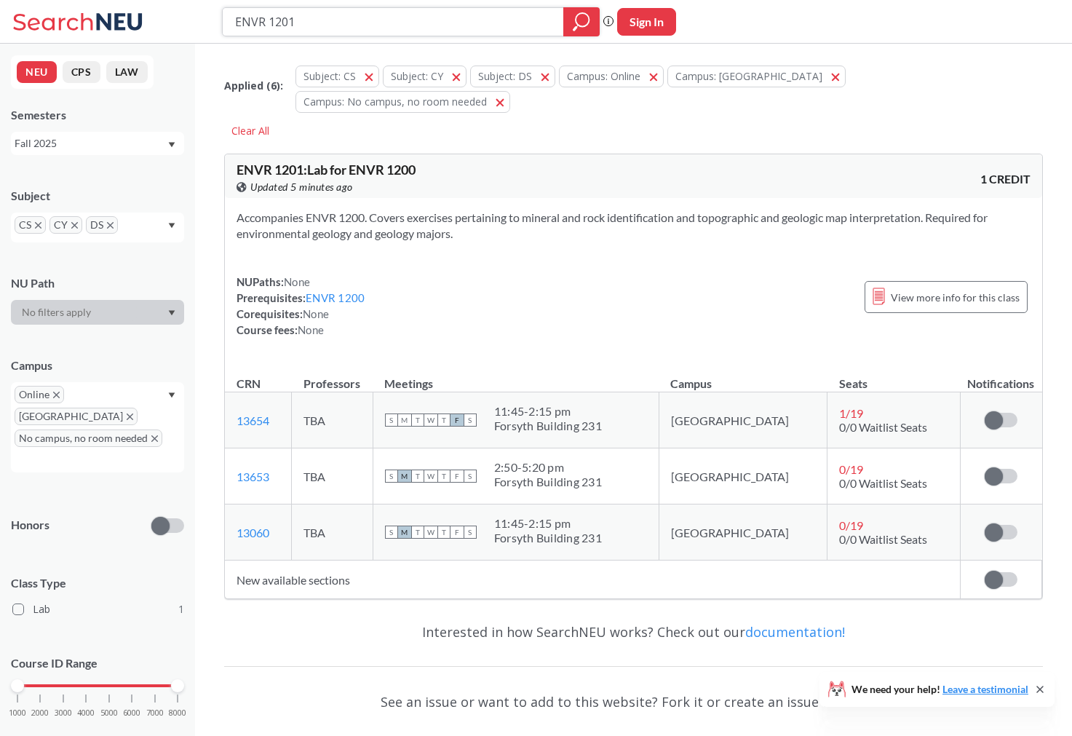
click at [308, 17] on input "ENVR 1201" at bounding box center [393, 21] width 319 height 25
paste input "2310"
type input "EECE 2310"
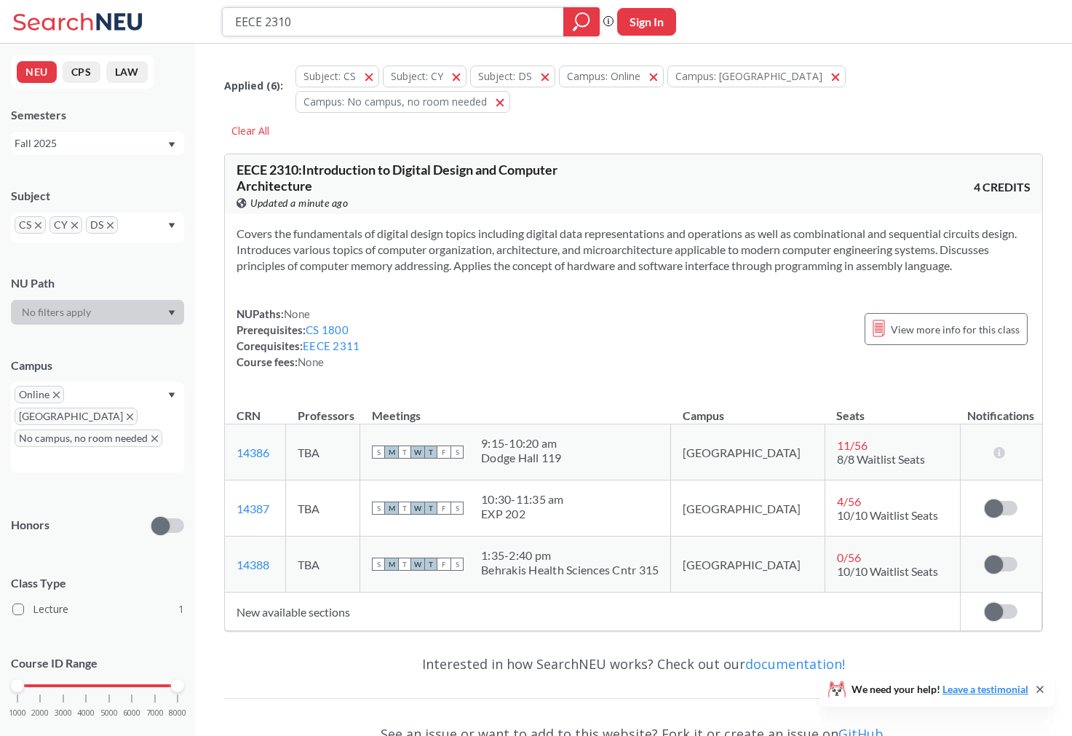
click at [341, 21] on input "EECE 2310" at bounding box center [393, 21] width 319 height 25
paste input "3315"
type input "3315"
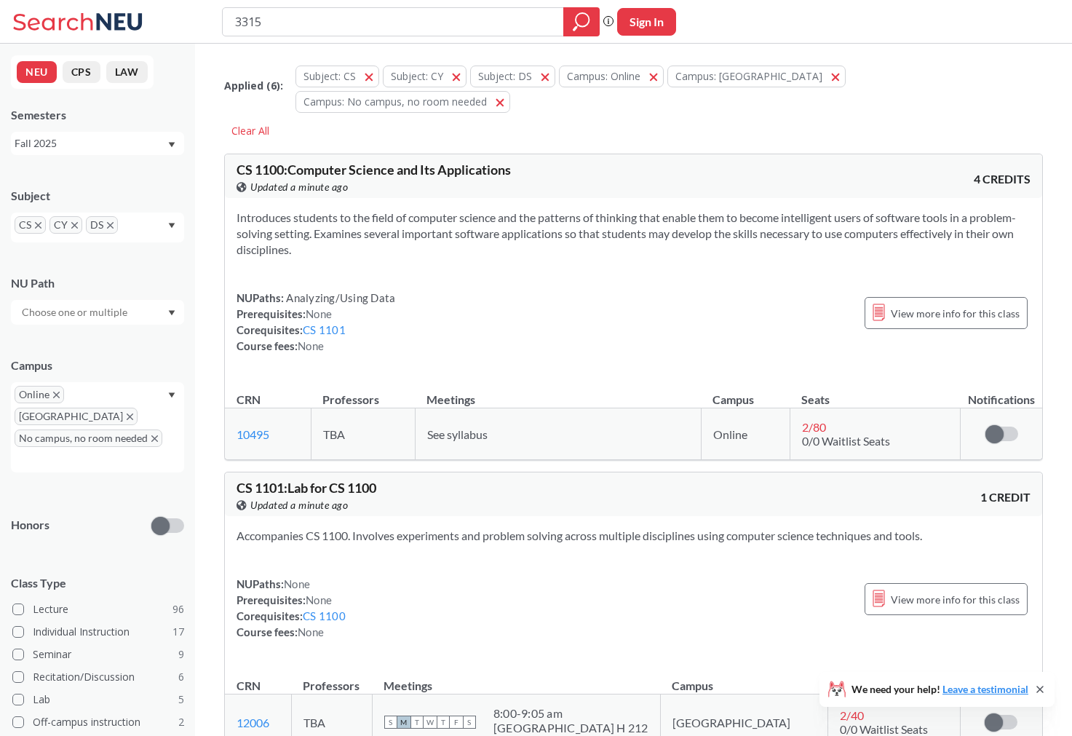
click at [234, 23] on input "3315" at bounding box center [393, 21] width 319 height 25
type input "ENGW 3315"
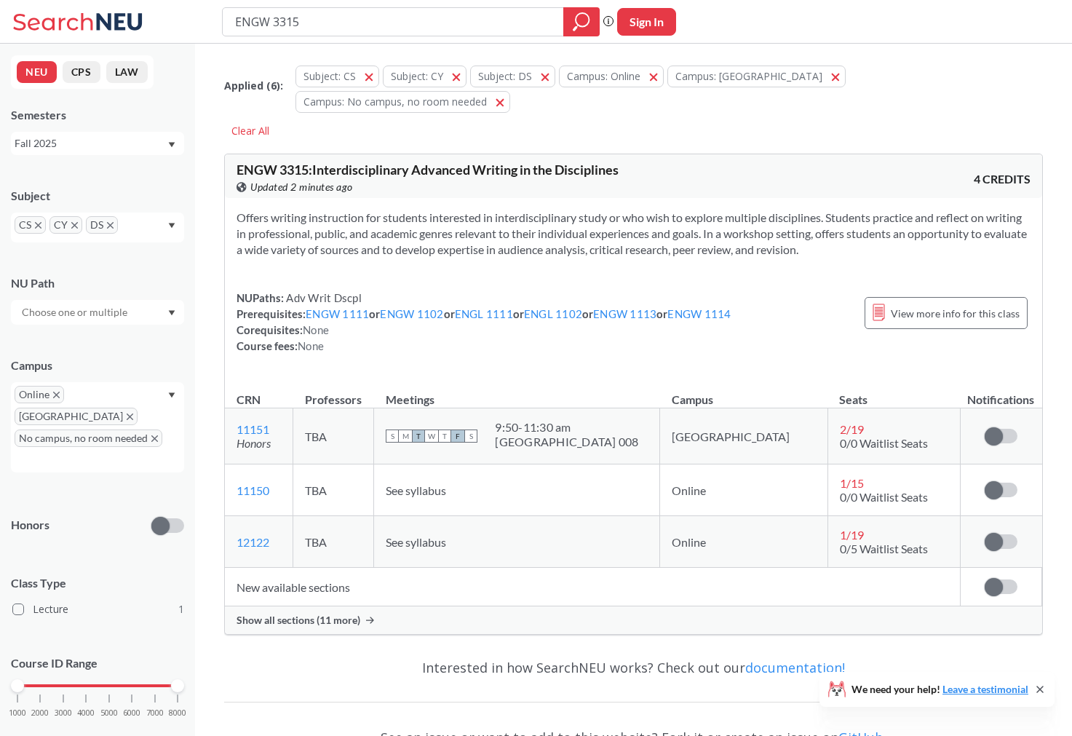
click at [355, 613] on span "Show all sections (11 more)" at bounding box center [298, 619] width 124 height 13
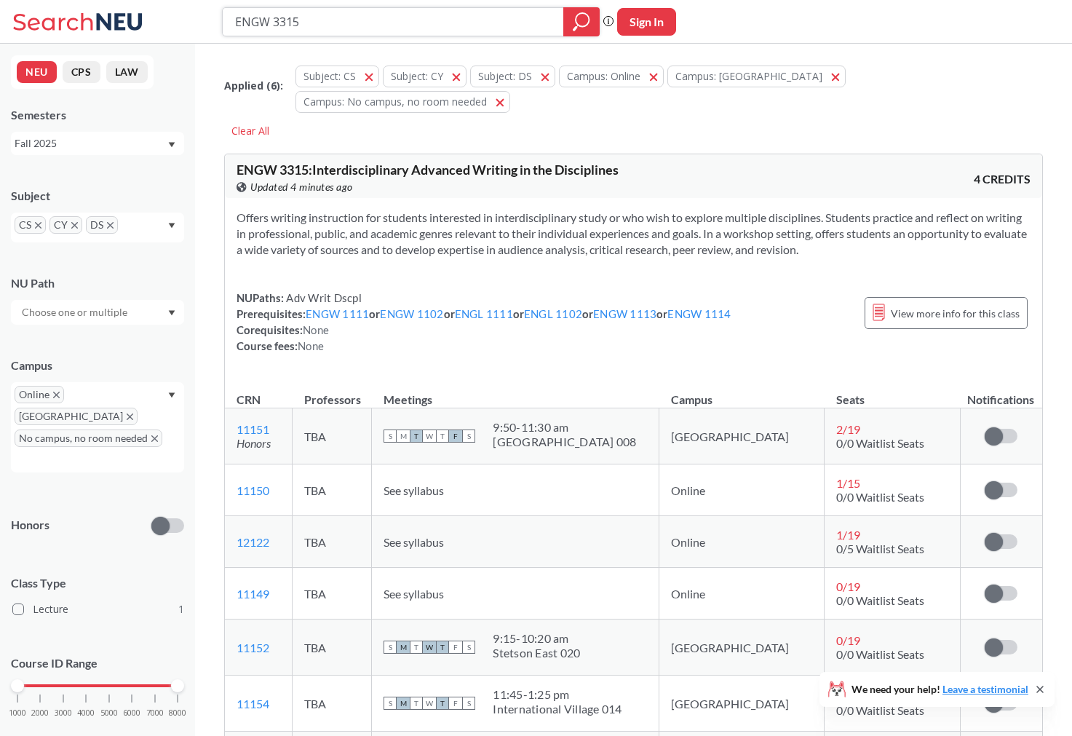
click at [285, 20] on input "ENGW 3315" at bounding box center [393, 21] width 319 height 25
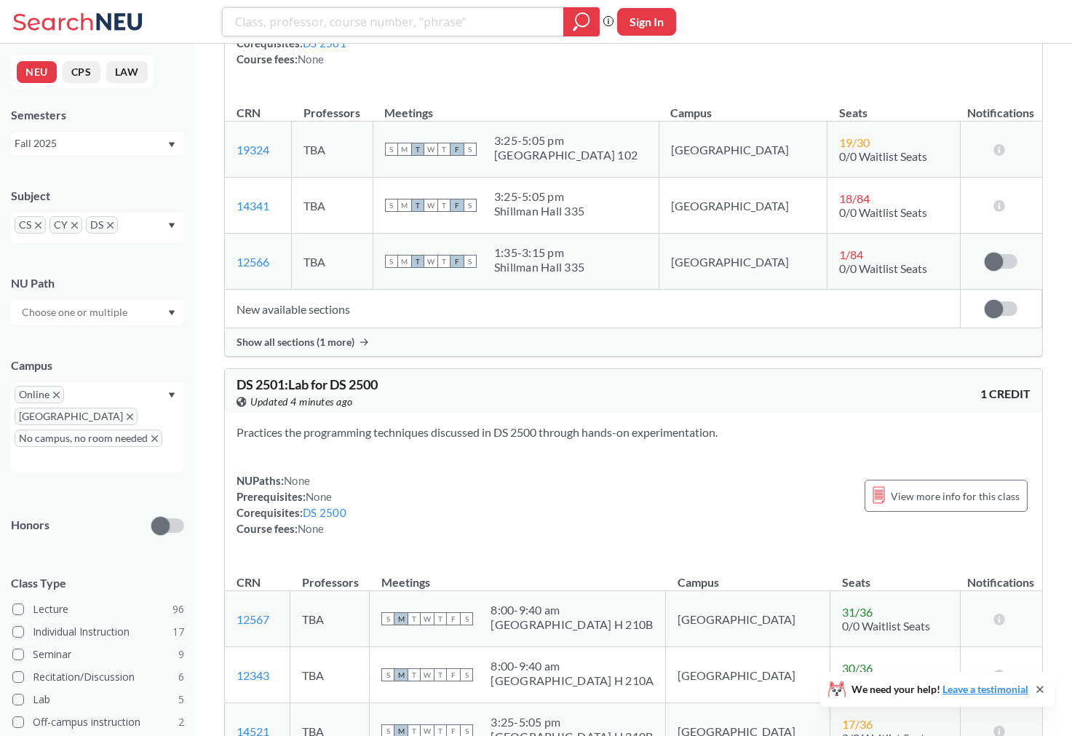
scroll to position [5856, 0]
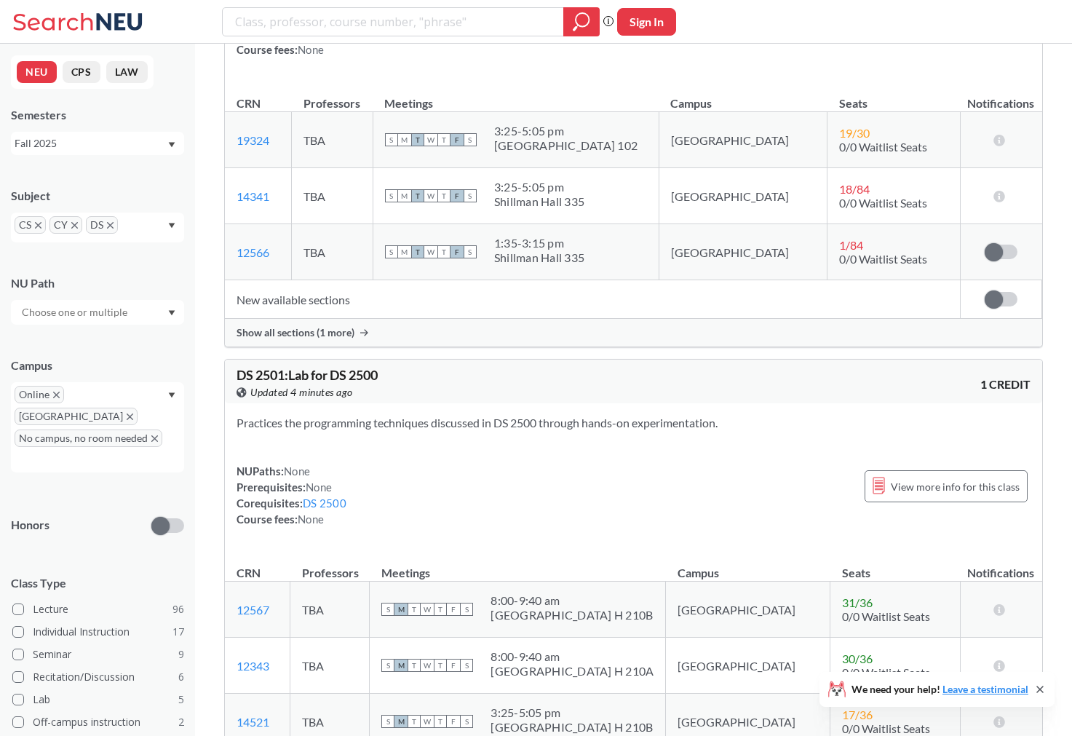
click at [356, 319] on div "Show all sections (1 more)" at bounding box center [633, 333] width 817 height 28
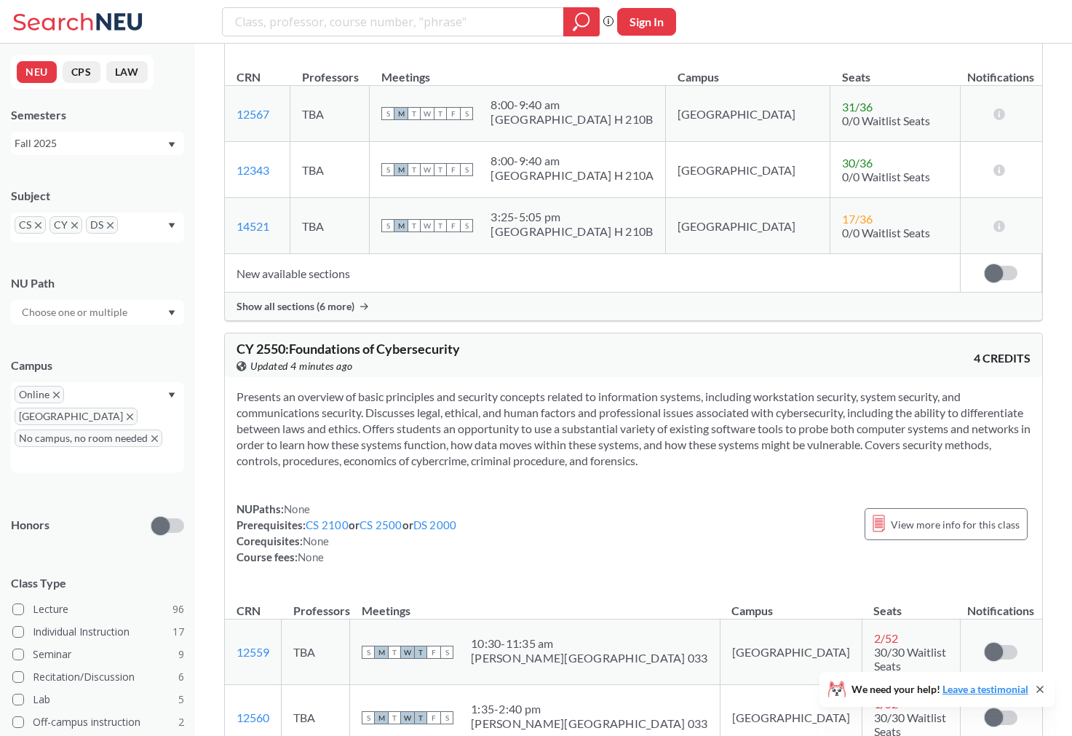
scroll to position [6540, 0]
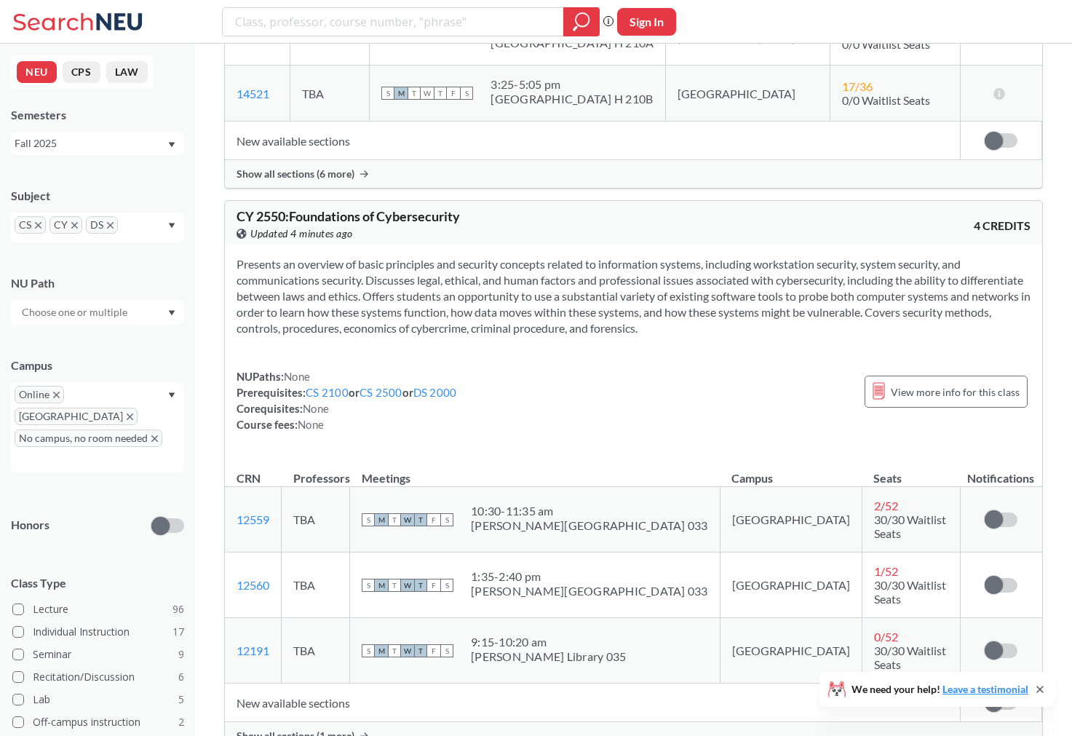
click at [351, 729] on span "Show all sections (1 more)" at bounding box center [295, 735] width 118 height 13
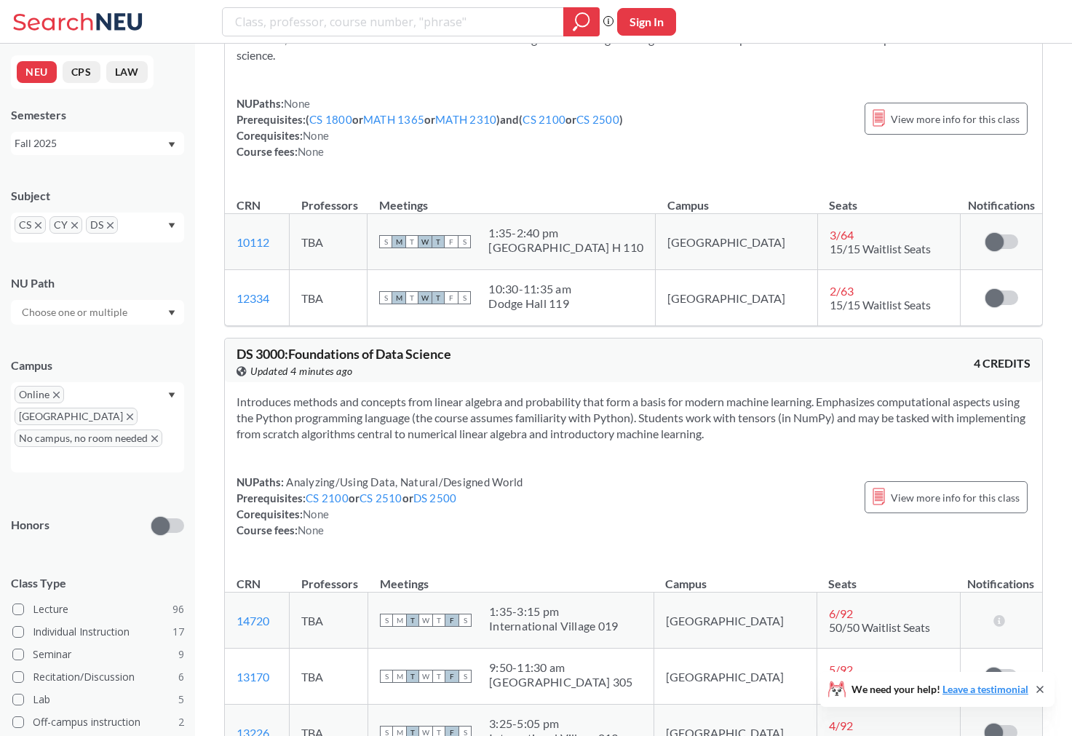
scroll to position [7508, 0]
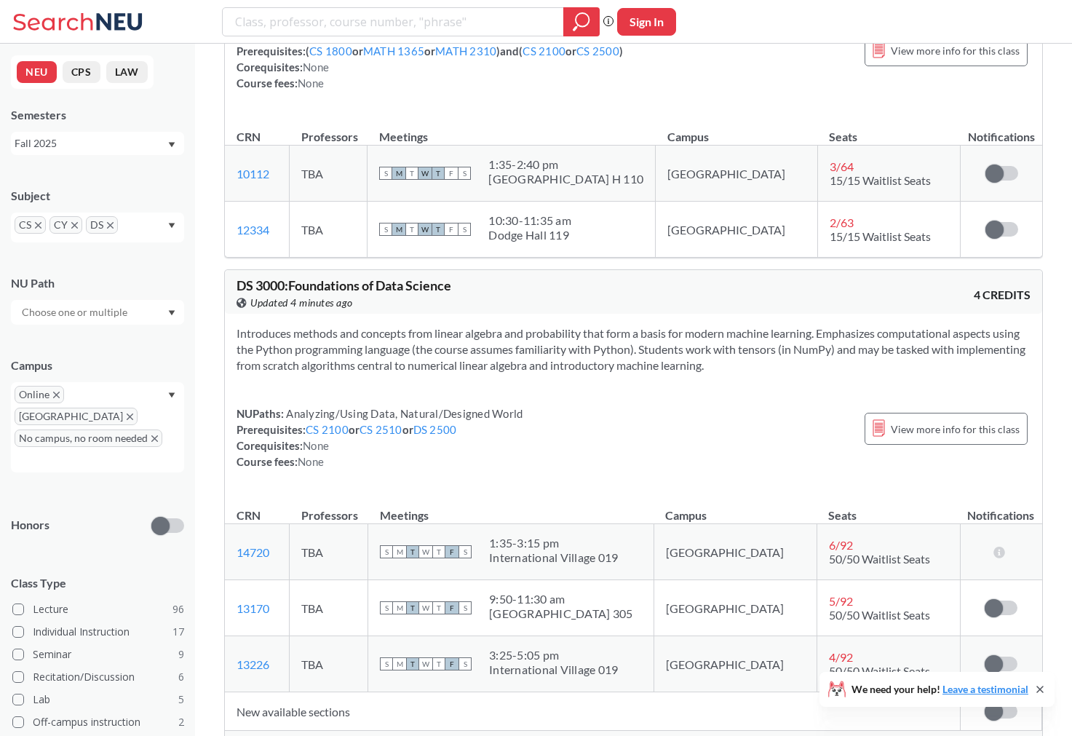
click at [323, 735] on span "Show all sections (4 more)" at bounding box center [295, 744] width 118 height 13
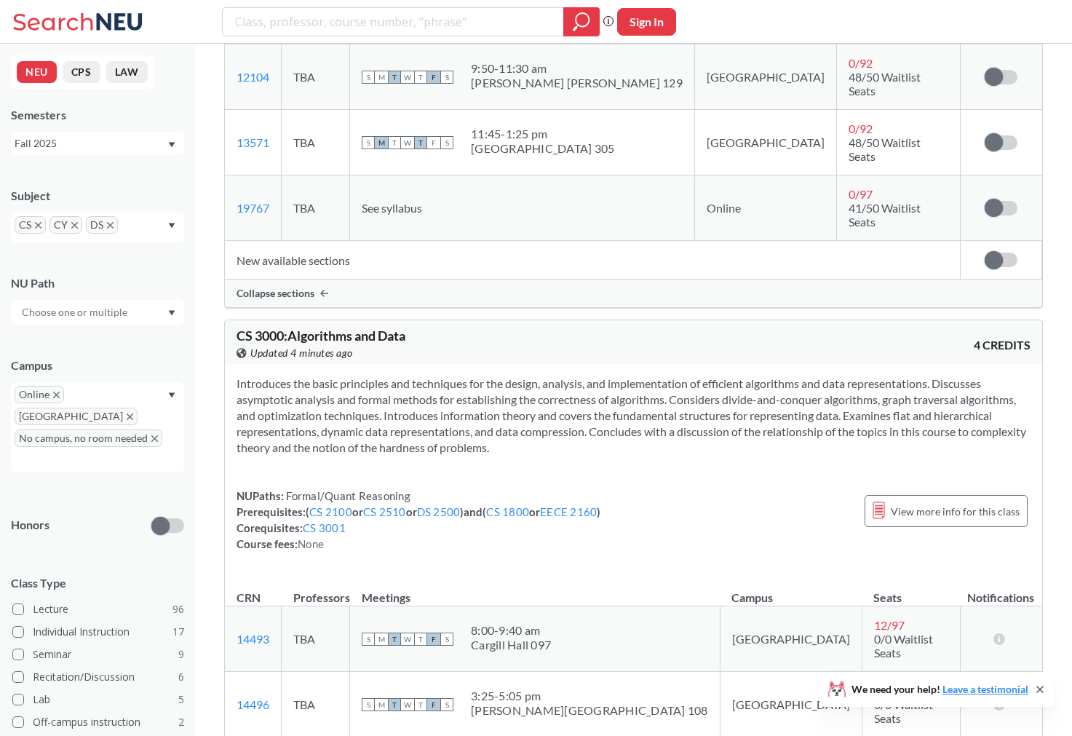
scroll to position [8277, 0]
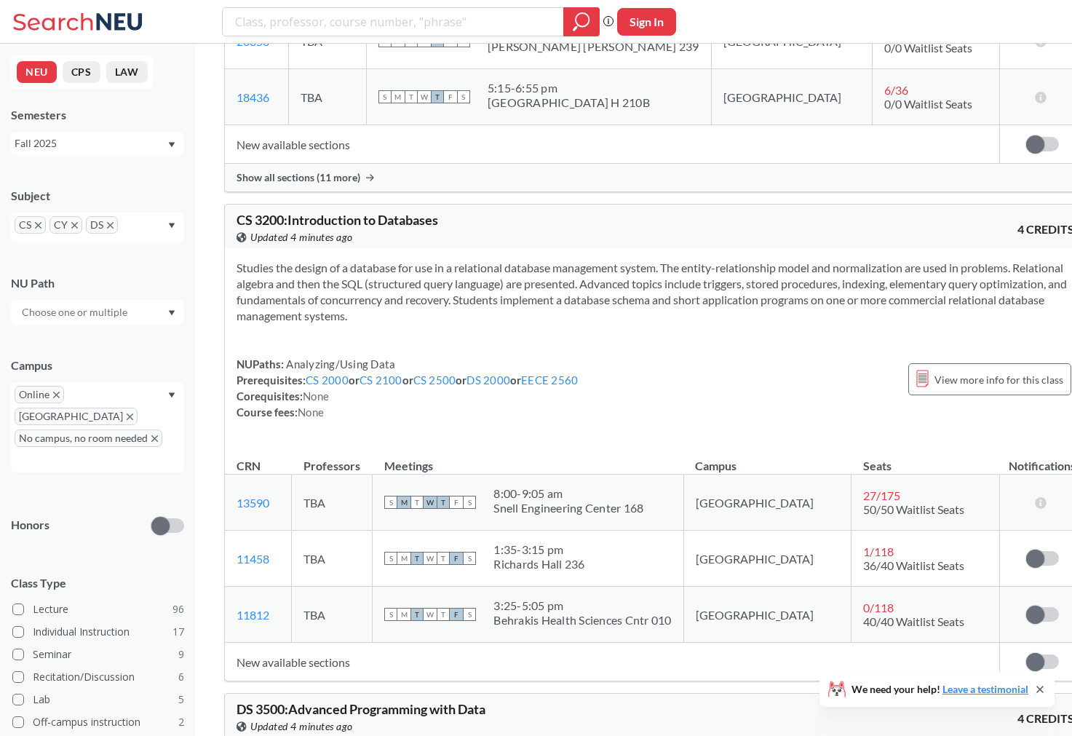
scroll to position [10412, 0]
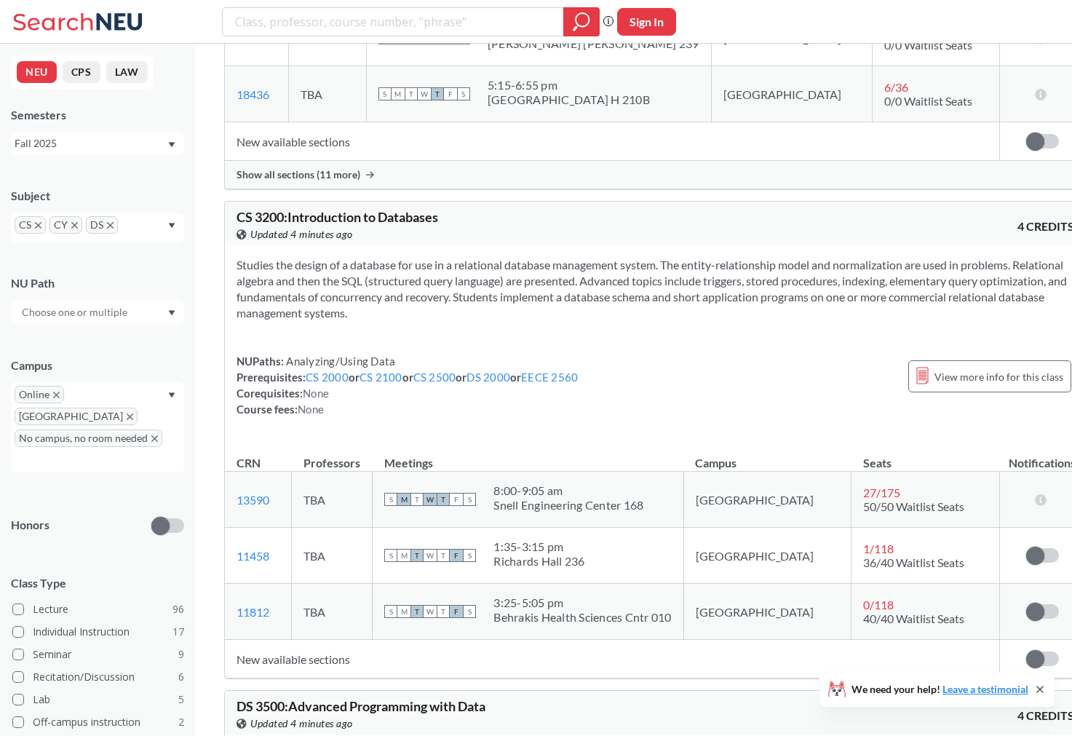
click at [567, 257] on section "Studies the design of a database for use in a relational database management sy…" at bounding box center [655, 289] width 838 height 64
click at [560, 257] on section "Studies the design of a database for use in a relational database management sy…" at bounding box center [655, 289] width 838 height 64
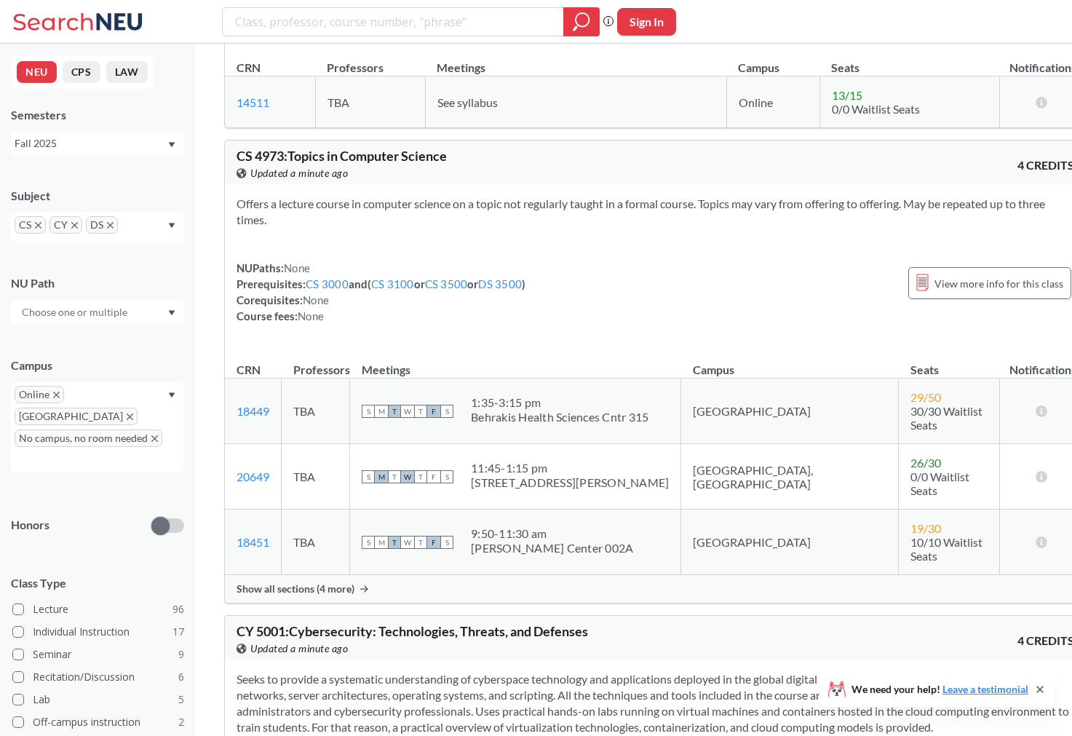
scroll to position [21465, 0]
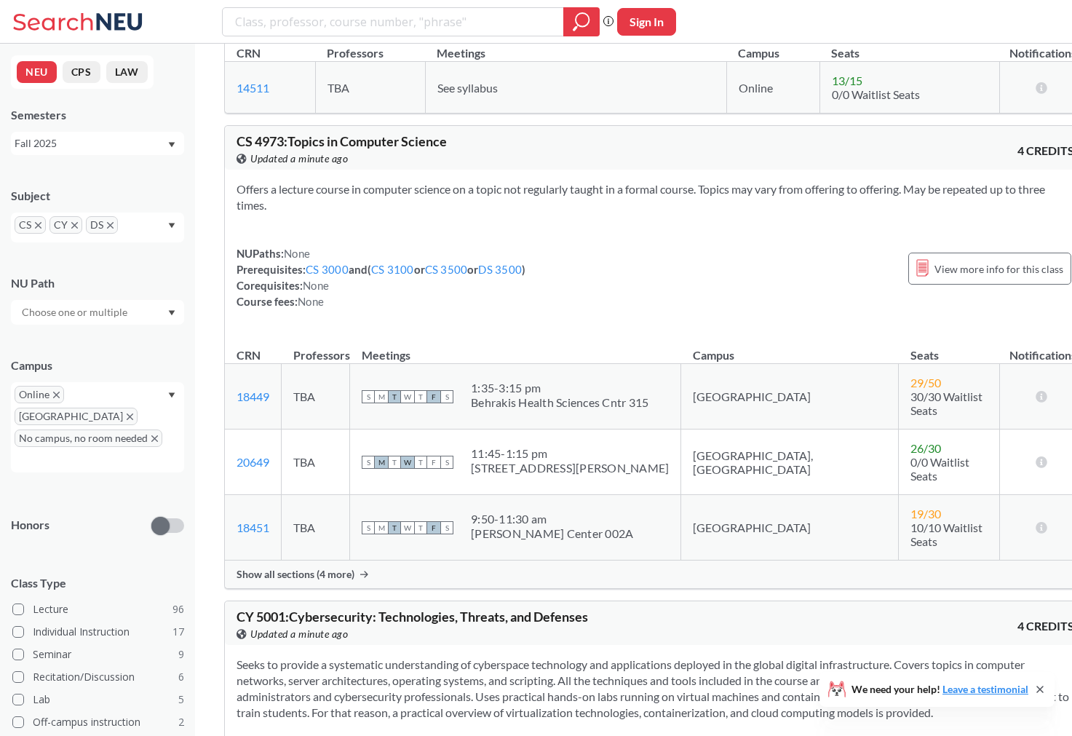
click at [330, 568] on span "Show all sections (4 more)" at bounding box center [295, 574] width 118 height 13
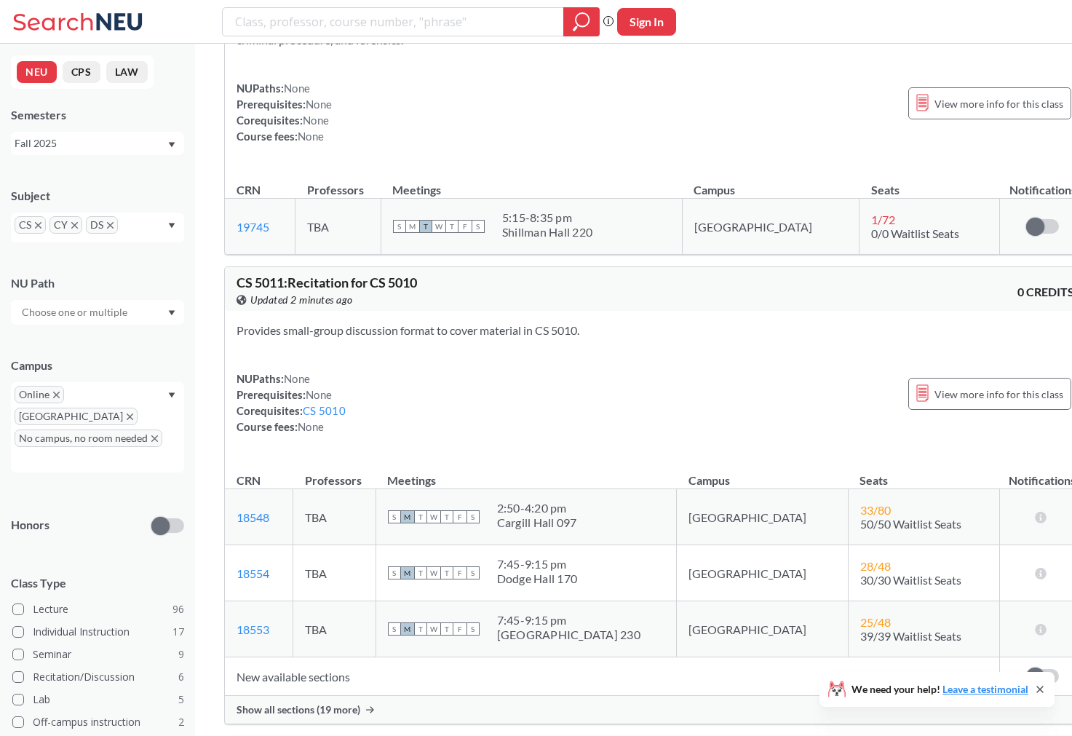
scroll to position [27369, 0]
